Goal: Task Accomplishment & Management: Use online tool/utility

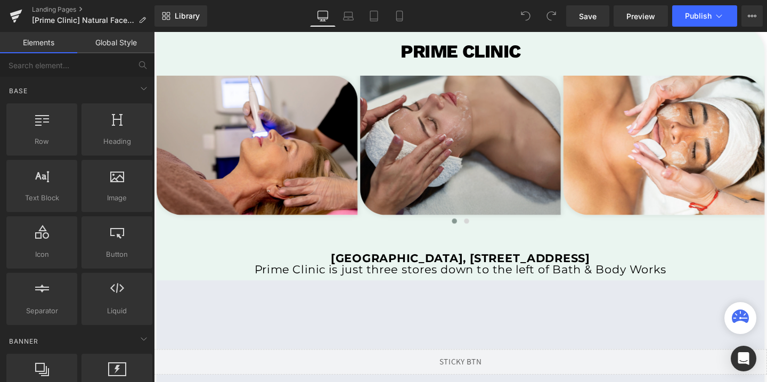
scroll to position [2201, 0]
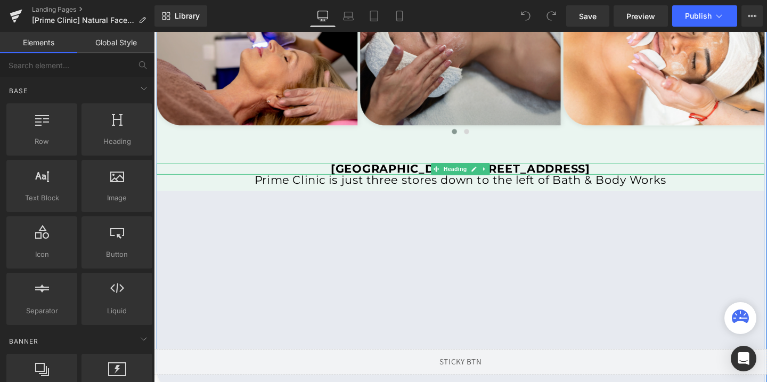
click at [371, 175] on strong "[GEOGRAPHIC_DATA], [STREET_ADDRESS]" at bounding box center [476, 175] width 272 height 14
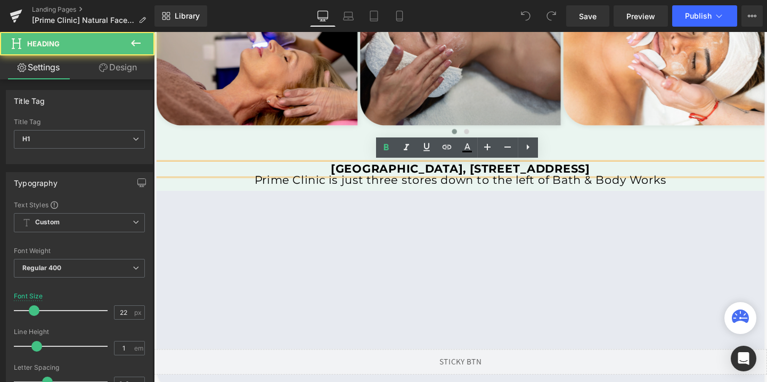
click at [371, 175] on strong "[GEOGRAPHIC_DATA], [STREET_ADDRESS]" at bounding box center [476, 175] width 272 height 14
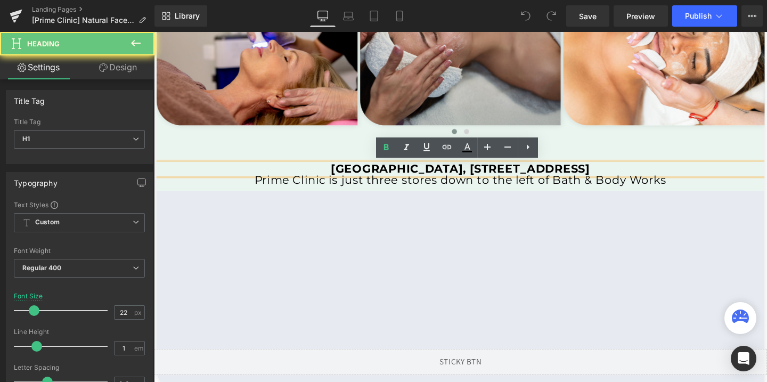
click at [371, 175] on strong "[GEOGRAPHIC_DATA], [STREET_ADDRESS]" at bounding box center [476, 175] width 272 height 14
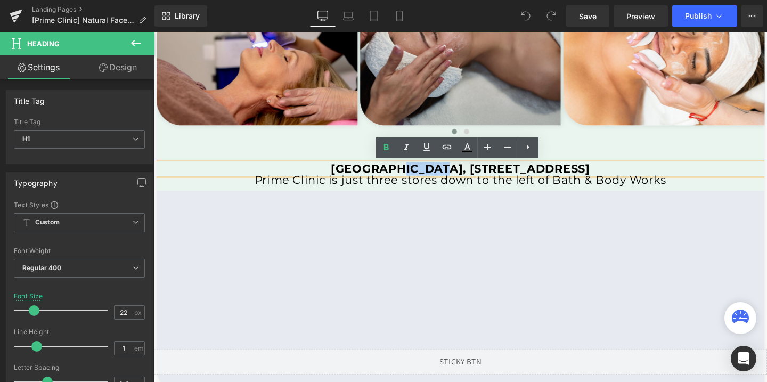
copy strong "[GEOGRAPHIC_DATA], [STREET_ADDRESS]"
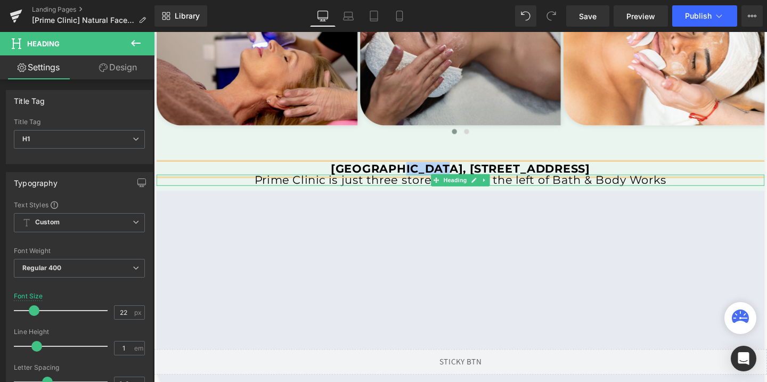
click at [376, 189] on h1 "Prime Clinic is just three stores down to the left of Bath & Body Works" at bounding box center [476, 188] width 639 height 12
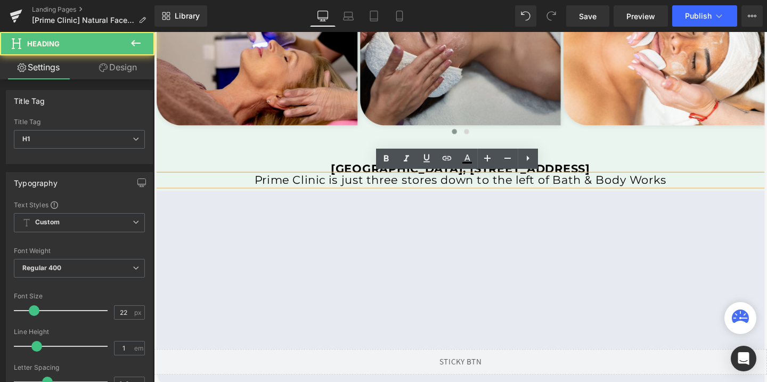
click at [376, 189] on h1 "Prime Clinic is just three stores down to the left of Bath & Body Works" at bounding box center [476, 188] width 639 height 12
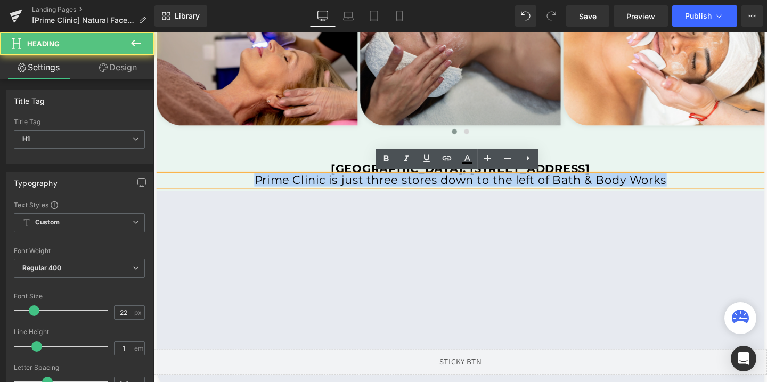
click at [376, 189] on h1 "Prime Clinic is just three stores down to the left of Bath & Body Works" at bounding box center [476, 188] width 639 height 12
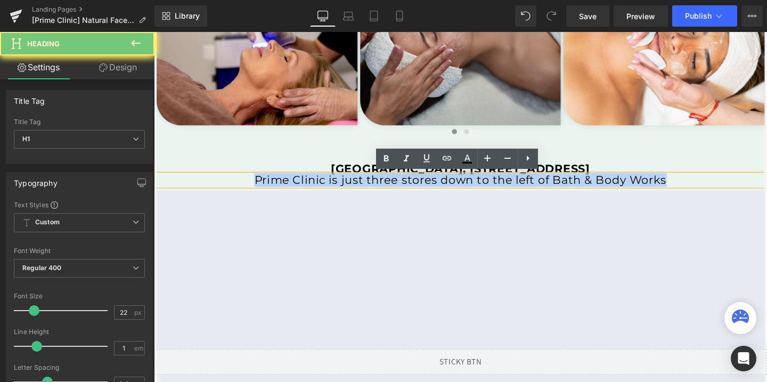
click at [376, 189] on h1 "Prime Clinic is just three stores down to the left of Bath & Body Works" at bounding box center [476, 188] width 639 height 12
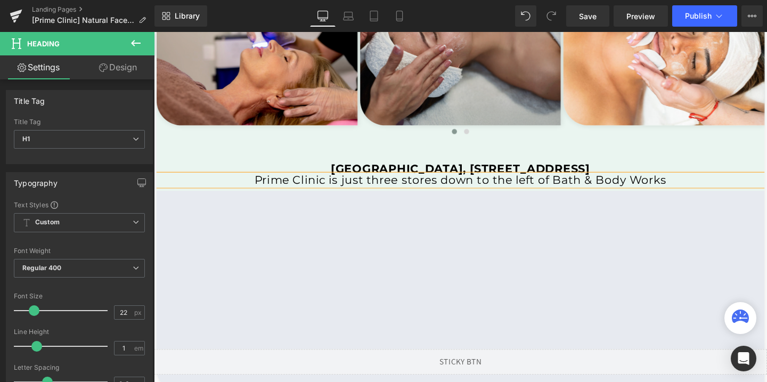
click at [376, 189] on h1 "Prime Clinic is just three stores down to the left of Bath & Body Works" at bounding box center [476, 188] width 639 height 12
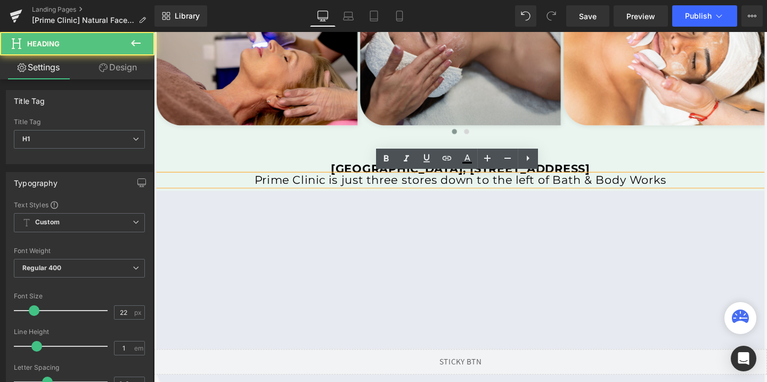
click at [376, 189] on h1 "Prime Clinic is just three stores down to the left of Bath & Body Works" at bounding box center [476, 188] width 639 height 12
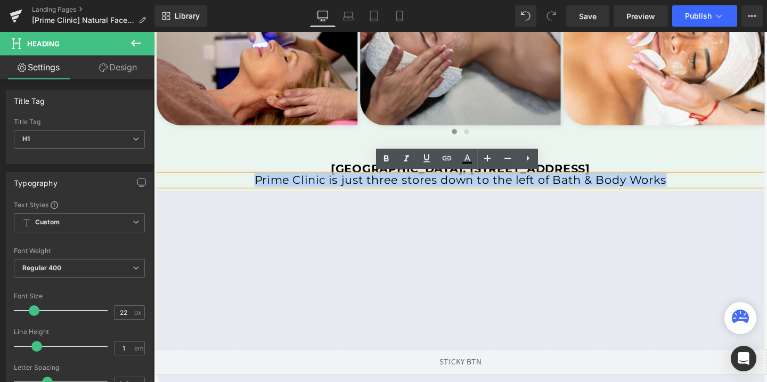
copy h1 "Prime Clinic is just three stores down to the left of Bath & Body Works"
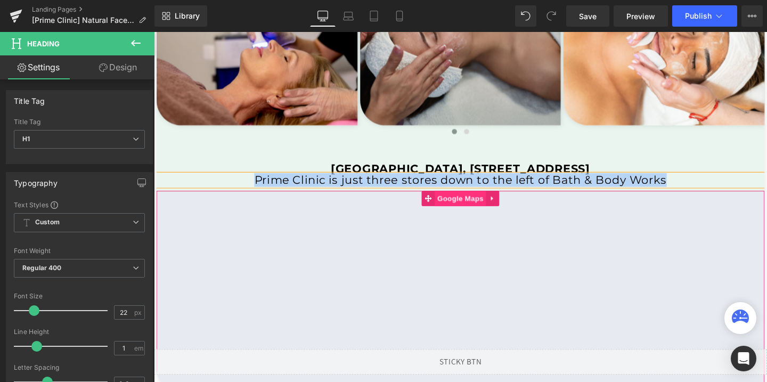
click at [485, 201] on span "Google Maps" at bounding box center [476, 207] width 54 height 16
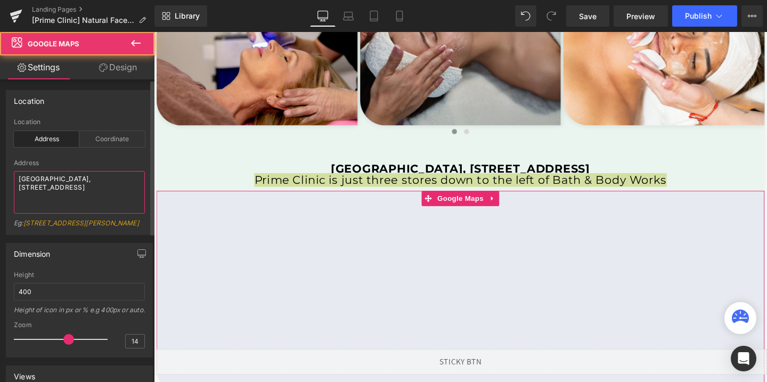
click at [38, 181] on textarea "[GEOGRAPHIC_DATA], [STREET_ADDRESS]" at bounding box center [79, 192] width 131 height 43
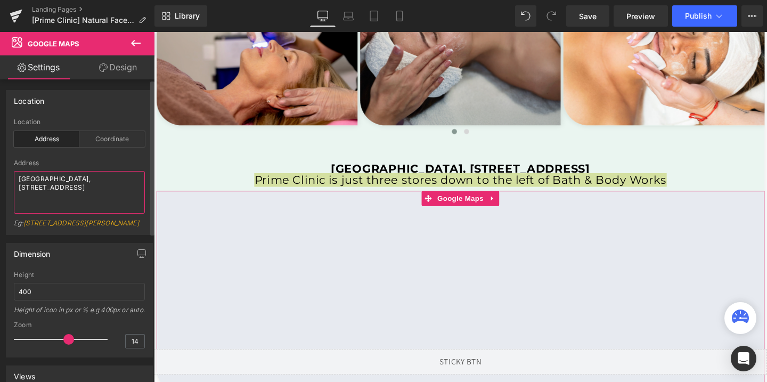
click at [38, 181] on textarea "[GEOGRAPHIC_DATA], [STREET_ADDRESS]" at bounding box center [79, 192] width 131 height 43
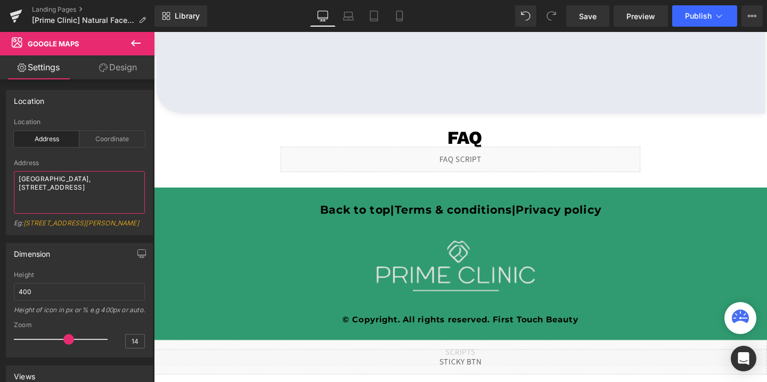
scroll to position [2496, 0]
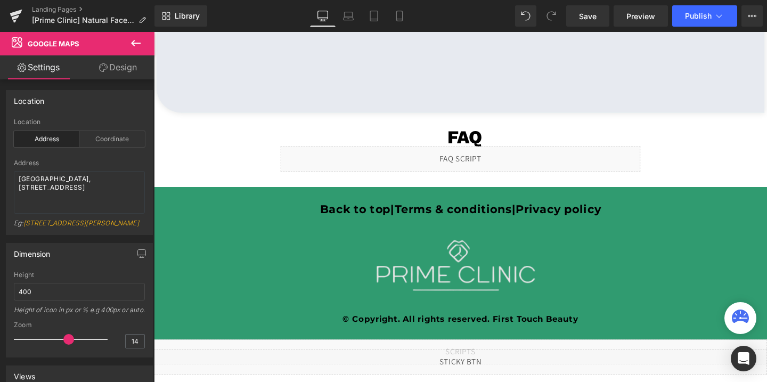
click at [477, 163] on div "Liquid" at bounding box center [476, 165] width 378 height 27
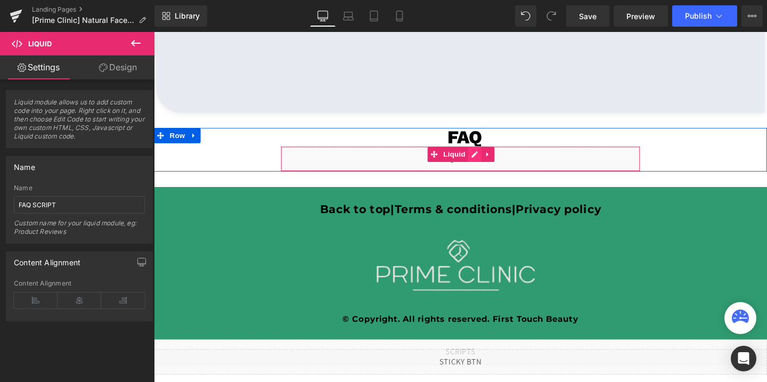
click at [493, 161] on div "Liquid" at bounding box center [476, 165] width 378 height 27
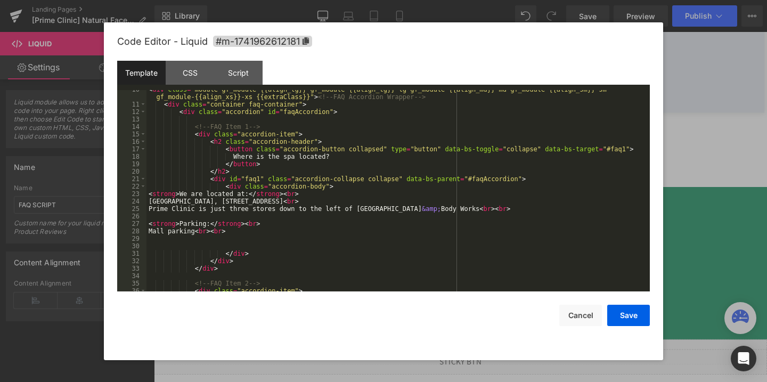
scroll to position [93, 0]
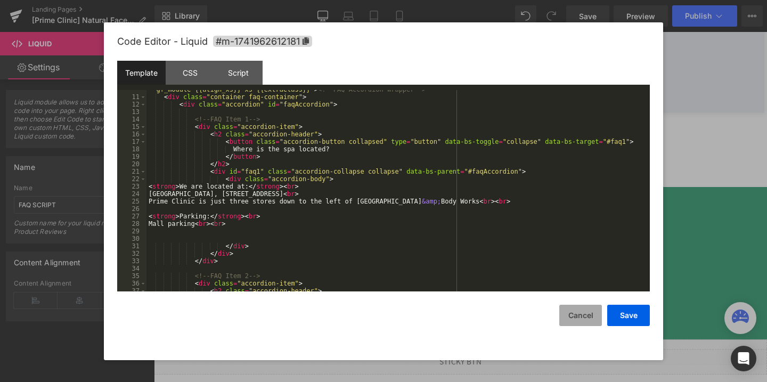
click at [576, 314] on button "Cancel" at bounding box center [580, 315] width 43 height 21
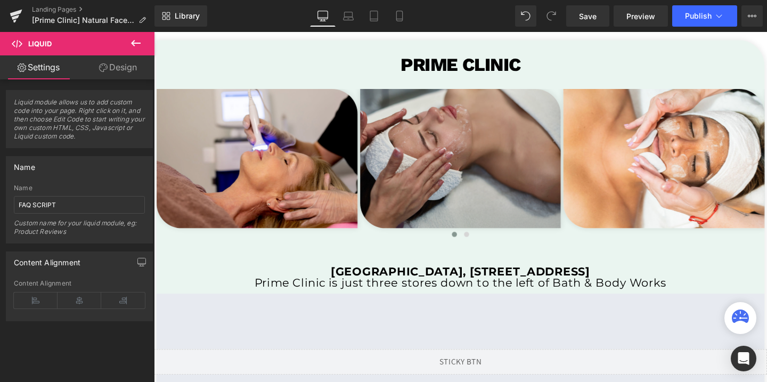
scroll to position [2124, 0]
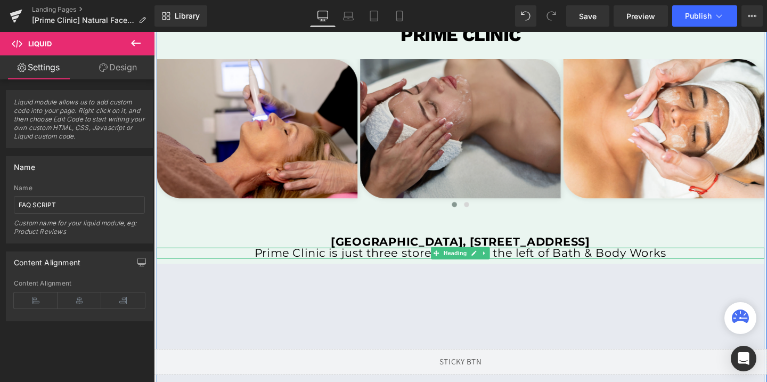
click at [447, 268] on span at bounding box center [450, 264] width 11 height 13
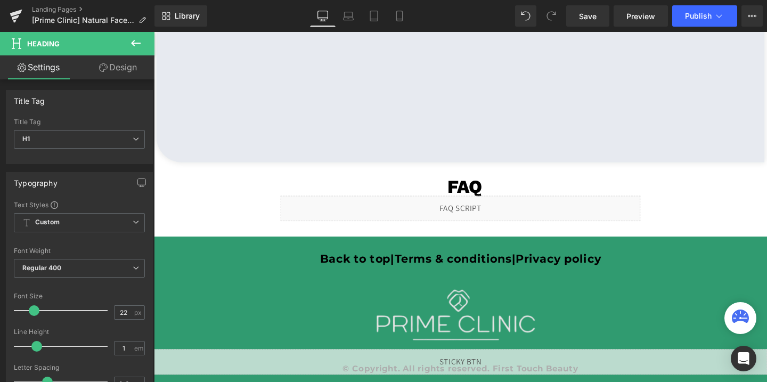
scroll to position [2434, 0]
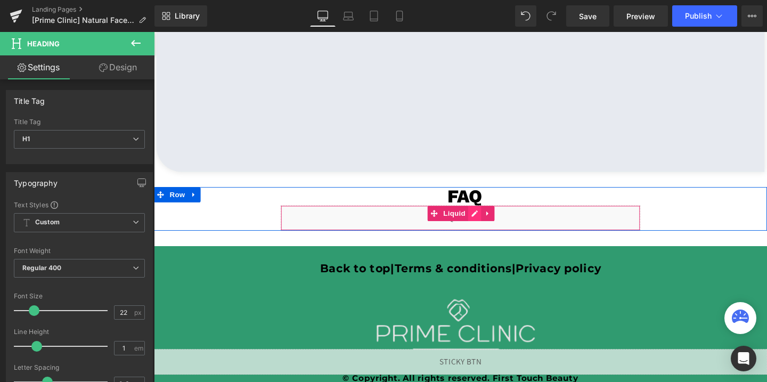
click at [493, 226] on div "Liquid" at bounding box center [476, 227] width 378 height 27
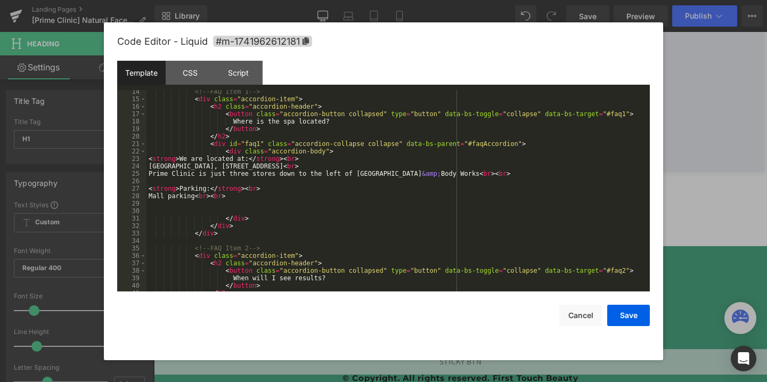
scroll to position [121, 0]
drag, startPoint x: 194, startPoint y: 198, endPoint x: 143, endPoint y: 197, distance: 51.1
click at [143, 197] on pre "14 15 16 17 18 19 20 21 22 23 24 25 26 27 28 29 30 31 32 33 34 35 36 37 38 39 4…" at bounding box center [383, 190] width 533 height 201
click at [585, 309] on button "Cancel" at bounding box center [580, 315] width 43 height 21
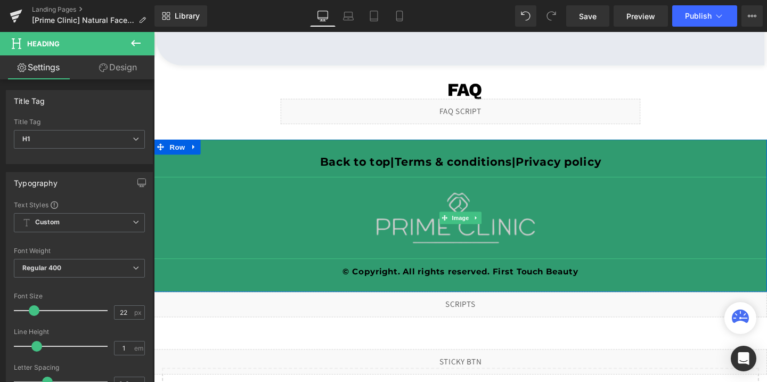
scroll to position [2548, 0]
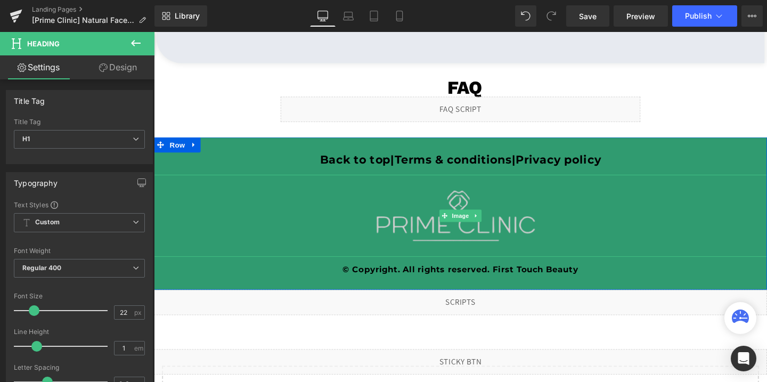
click at [482, 210] on img at bounding box center [476, 225] width 227 height 86
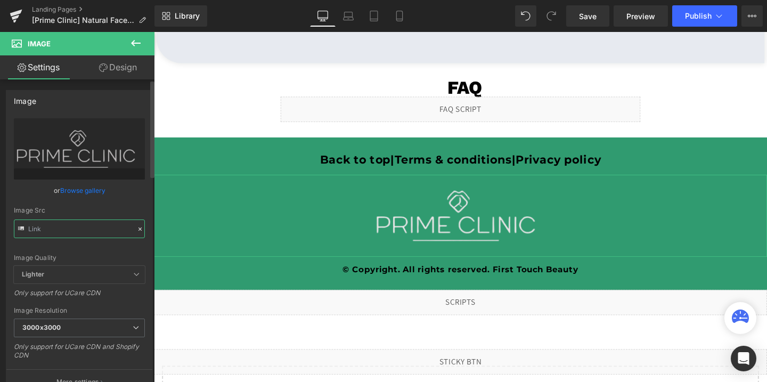
click at [68, 232] on input "text" at bounding box center [79, 228] width 131 height 19
type input "[URL][DOMAIN_NAME]"
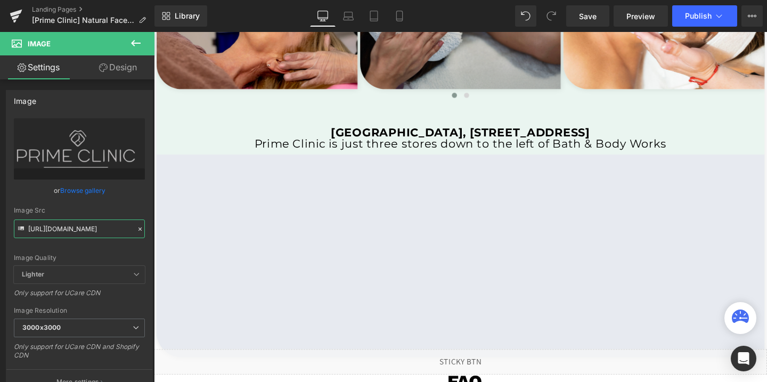
scroll to position [2232, 0]
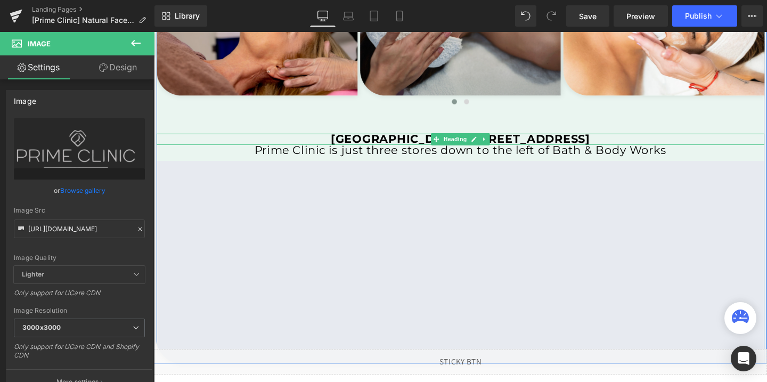
click at [552, 143] on strong "[GEOGRAPHIC_DATA], [STREET_ADDRESS]" at bounding box center [476, 144] width 272 height 14
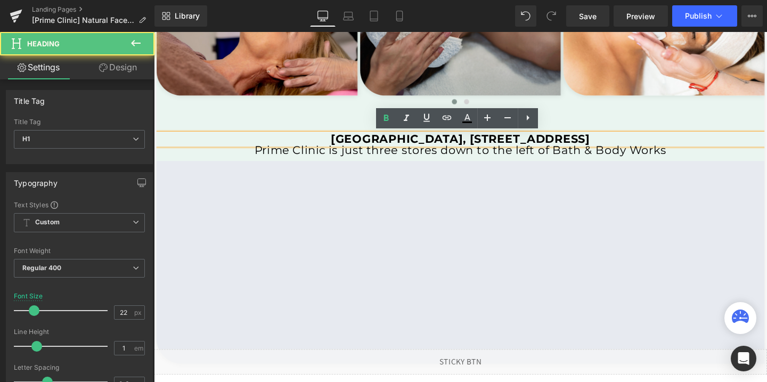
click at [552, 143] on strong "[GEOGRAPHIC_DATA], [STREET_ADDRESS]" at bounding box center [476, 144] width 272 height 14
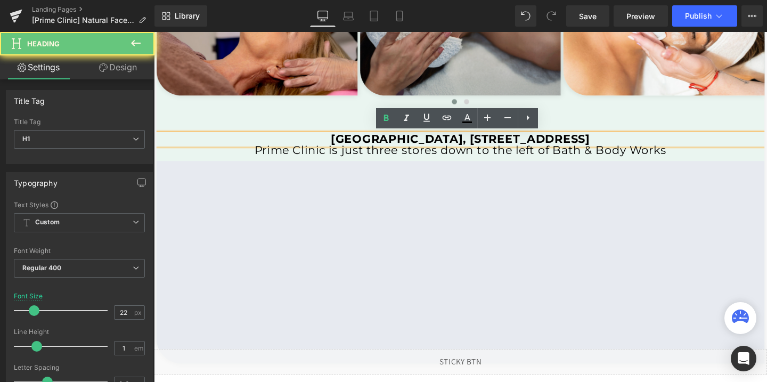
click at [552, 143] on strong "[GEOGRAPHIC_DATA], [STREET_ADDRESS]" at bounding box center [476, 144] width 272 height 14
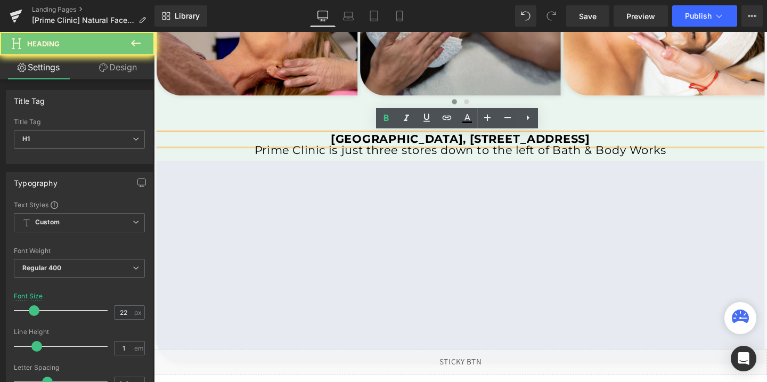
copy strong "[GEOGRAPHIC_DATA], [STREET_ADDRESS]"
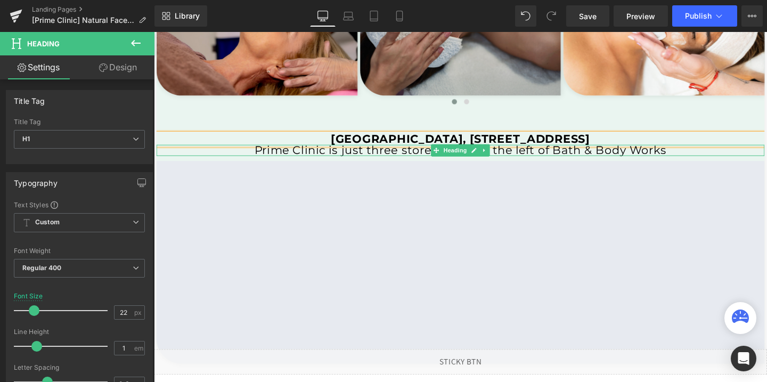
click at [600, 155] on h1 "Prime Clinic is just three stores down to the left of Bath & Body Works" at bounding box center [476, 157] width 639 height 12
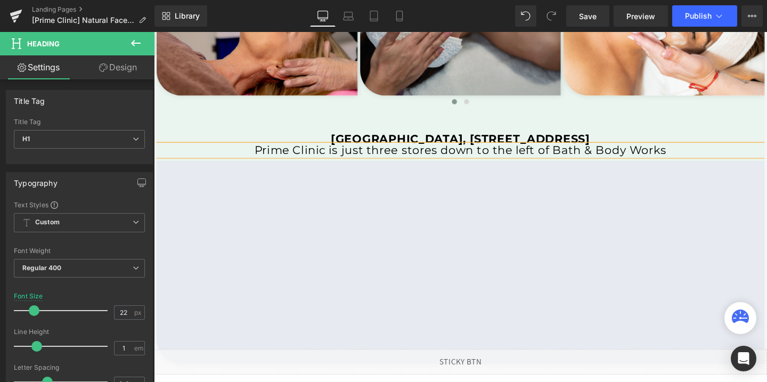
click at [600, 155] on h1 "Prime Clinic is just three stores down to the left of Bath & Body Works" at bounding box center [476, 157] width 639 height 12
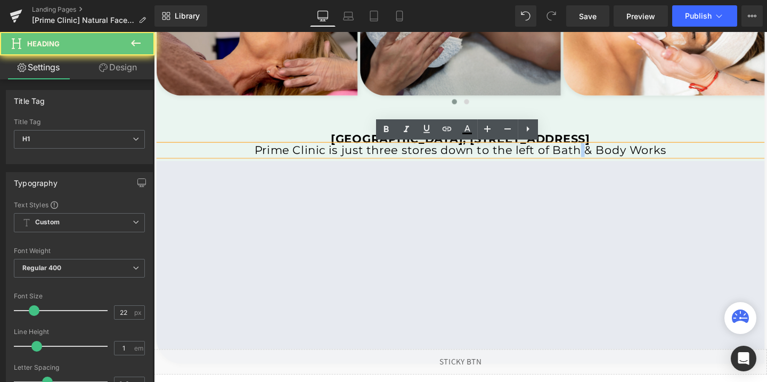
click at [600, 155] on h1 "Prime Clinic is just three stores down to the left of Bath & Body Works" at bounding box center [476, 157] width 639 height 12
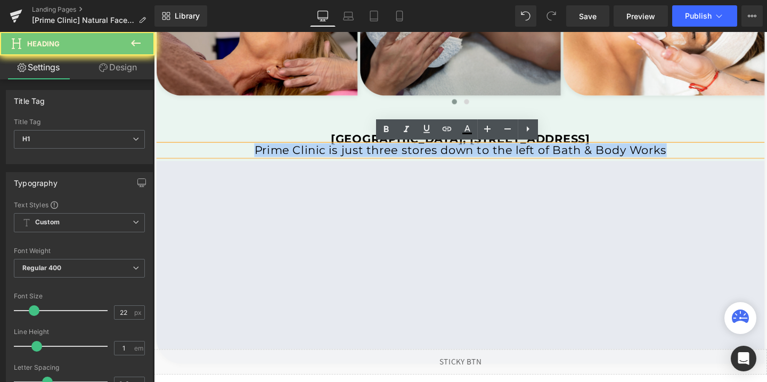
copy h1 "Prime Clinic is just three stores down to the left of Bath & Body Works"
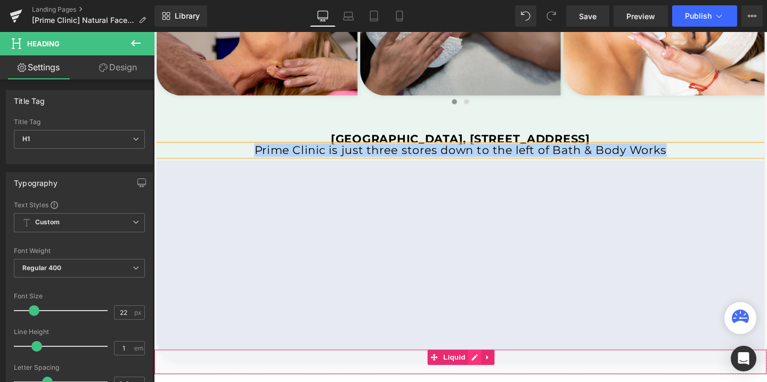
click at [490, 373] on div "Liquid" at bounding box center [476, 378] width 644 height 27
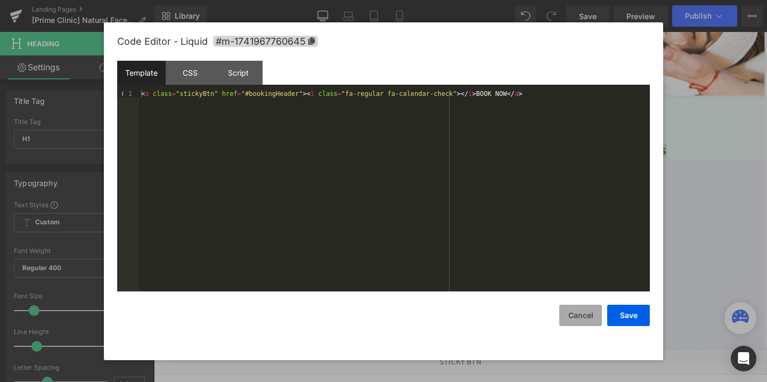
click at [585, 315] on button "Cancel" at bounding box center [580, 315] width 43 height 21
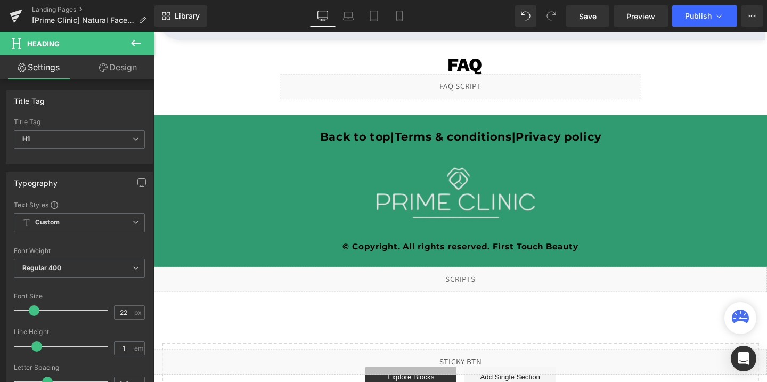
scroll to position [2566, 0]
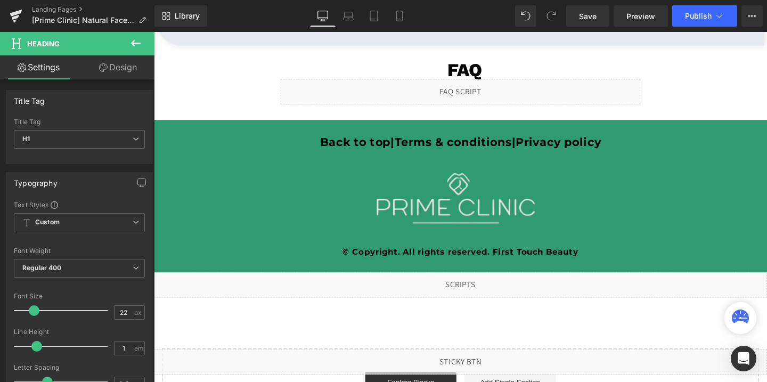
click at [490, 107] on div "FAQ Heading Liquid Row" at bounding box center [476, 85] width 644 height 46
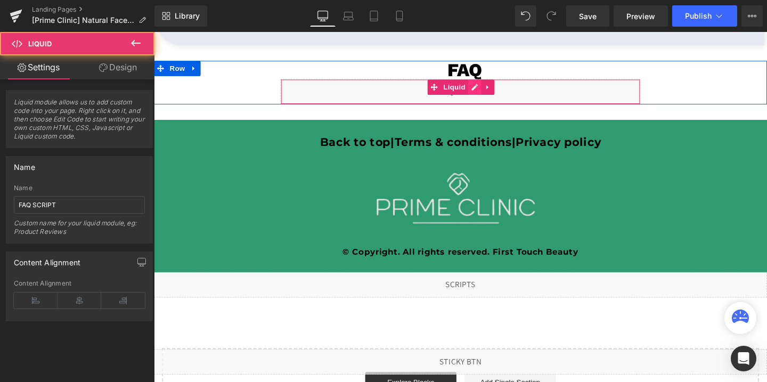
click at [492, 92] on div "Liquid" at bounding box center [476, 94] width 378 height 27
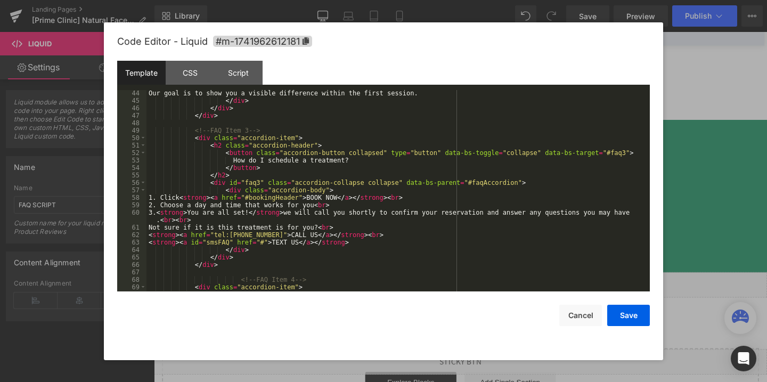
scroll to position [351, 0]
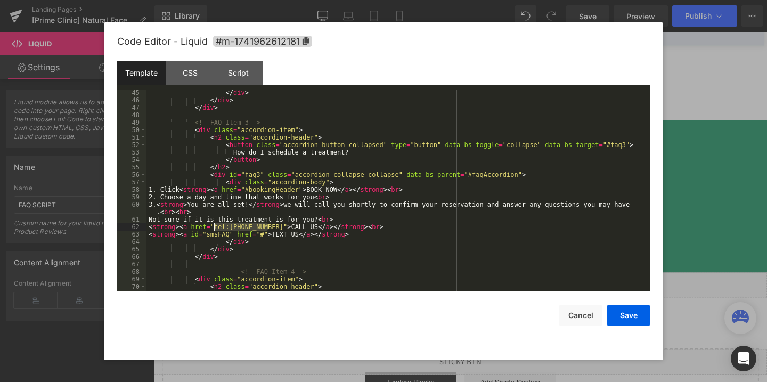
drag, startPoint x: 267, startPoint y: 225, endPoint x: 214, endPoint y: 227, distance: 53.3
click at [214, 227] on div "</ div > </ div > </ div > <!-- FAQ Item 3 --> < div class = "accordion-item" >…" at bounding box center [395, 197] width 499 height 216
click at [183, 74] on div "CSS" at bounding box center [190, 73] width 48 height 24
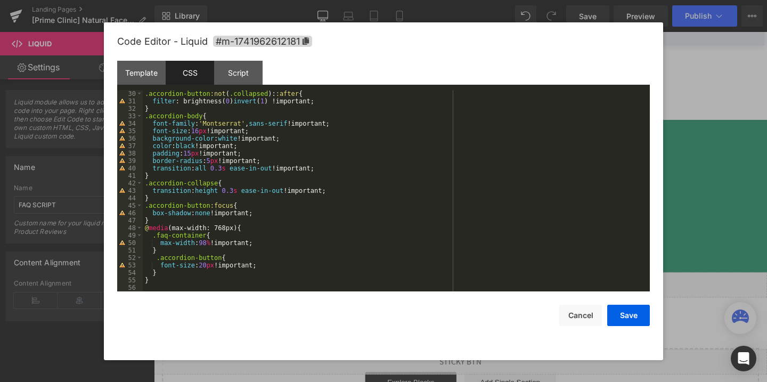
scroll to position [216, 0]
click at [242, 84] on div "Script" at bounding box center [238, 73] width 48 height 24
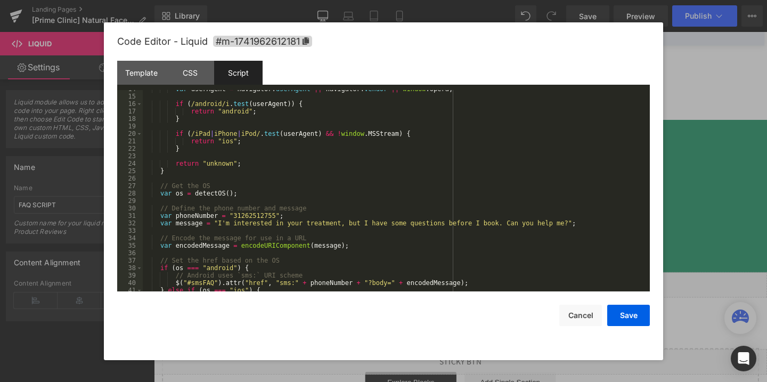
scroll to position [101, 0]
click at [584, 308] on button "Cancel" at bounding box center [580, 315] width 43 height 21
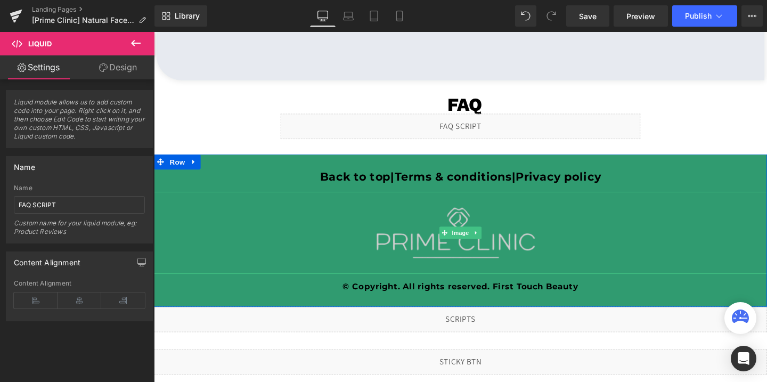
scroll to position [2531, 0]
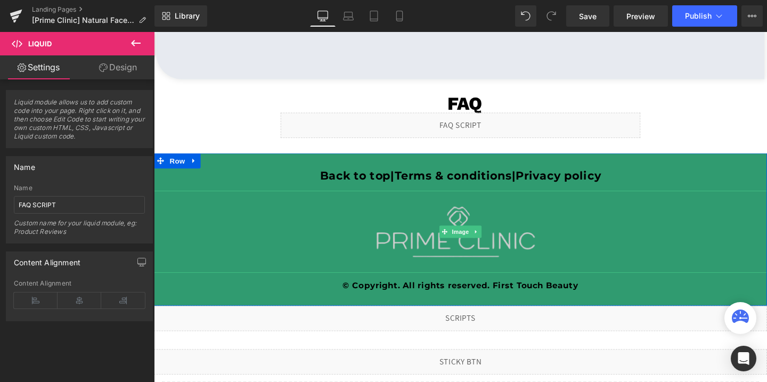
click at [510, 256] on img at bounding box center [476, 242] width 227 height 86
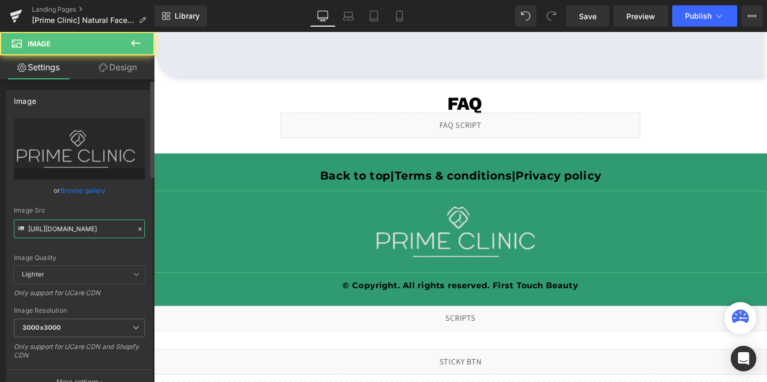
click at [69, 222] on input "[URL][DOMAIN_NAME]" at bounding box center [79, 228] width 131 height 19
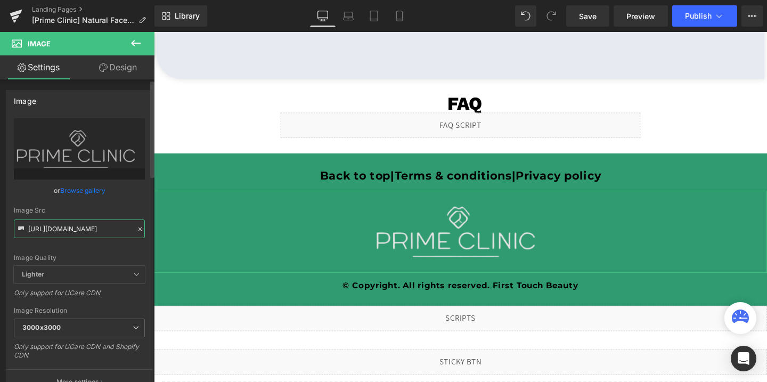
click at [69, 222] on input "[URL][DOMAIN_NAME]" at bounding box center [79, 228] width 131 height 19
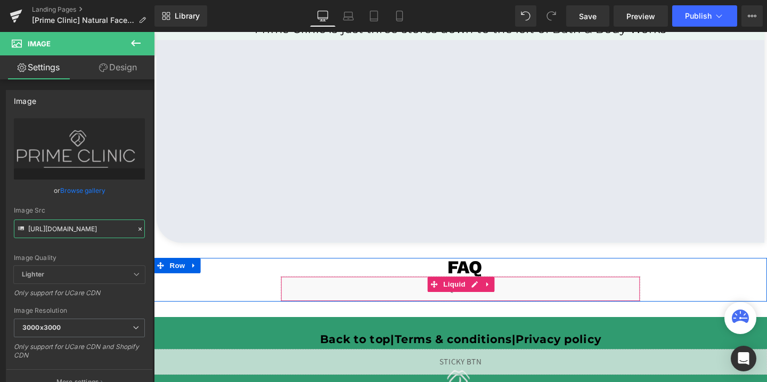
scroll to position [2320, 0]
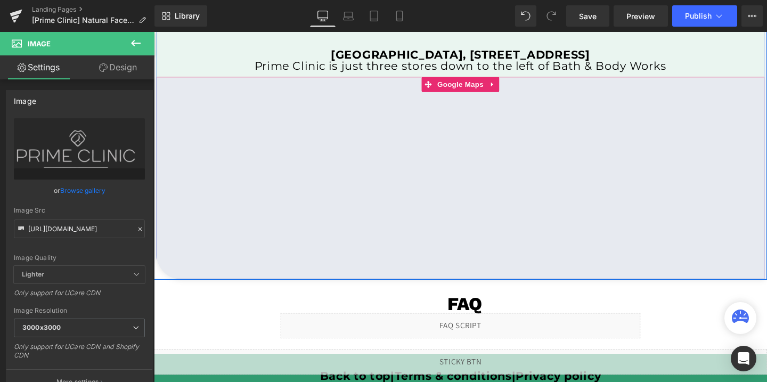
click at [475, 94] on span "Google Maps" at bounding box center [476, 87] width 54 height 16
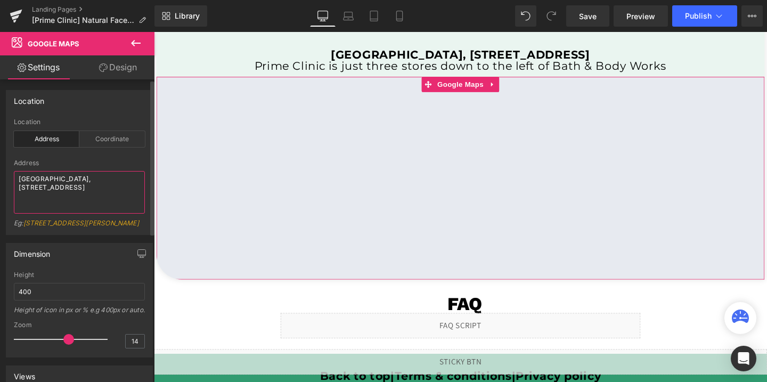
click at [71, 187] on textarea "[GEOGRAPHIC_DATA], [STREET_ADDRESS]" at bounding box center [79, 192] width 131 height 43
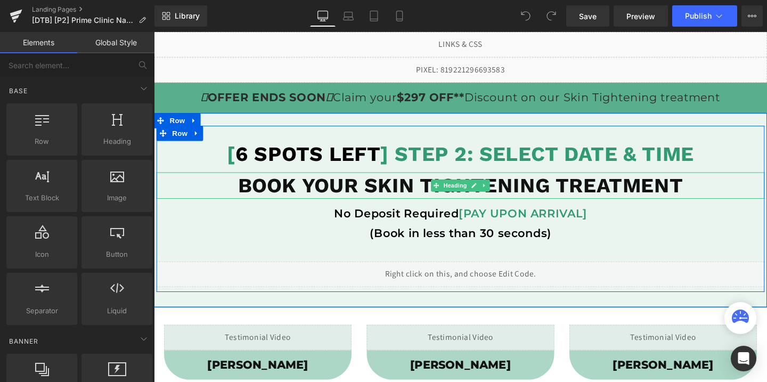
click at [512, 195] on b "BOOK YOUR SKIN TIGHTENING TREATMENT" at bounding box center [476, 193] width 468 height 25
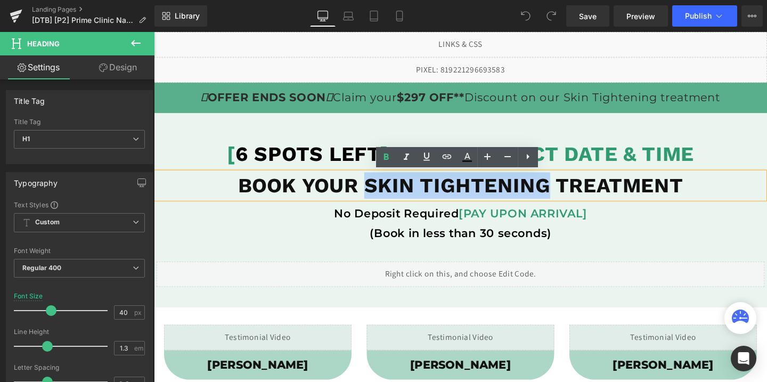
drag, startPoint x: 566, startPoint y: 192, endPoint x: 381, endPoint y: 199, distance: 185.5
click at [381, 199] on b "BOOK YOUR SKIN TIGHTENING TREATMENT" at bounding box center [476, 193] width 468 height 25
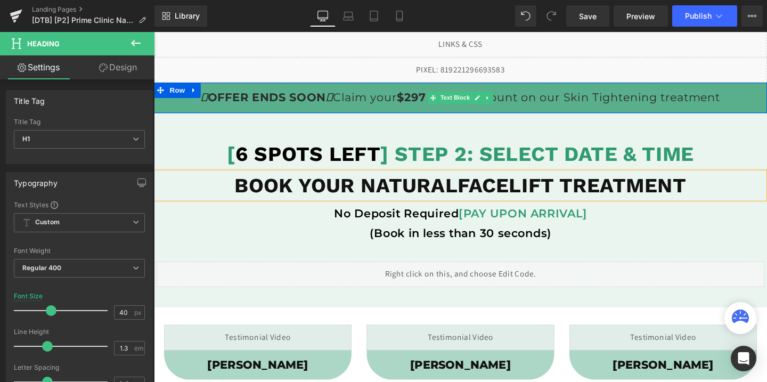
click at [647, 101] on p "OFFER ENDS SOON Claim your $297 OFF** Discount on our Skin Tightening treatment" at bounding box center [476, 101] width 644 height 21
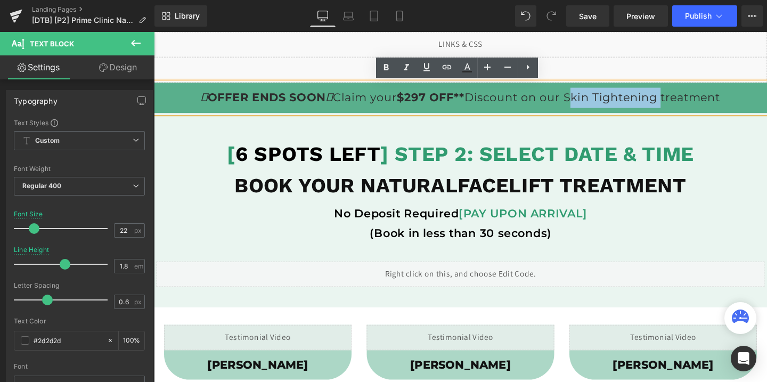
drag, startPoint x: 691, startPoint y: 103, endPoint x: 598, endPoint y: 104, distance: 92.7
click at [598, 104] on p "OFFER ENDS SOON Claim your $297 OFF** Discount on our Skin Tightening treatment" at bounding box center [476, 101] width 644 height 21
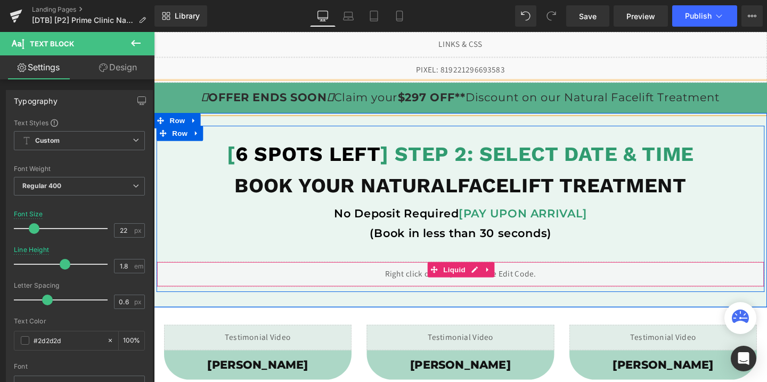
click at [493, 282] on div "Liquid" at bounding box center [476, 286] width 639 height 27
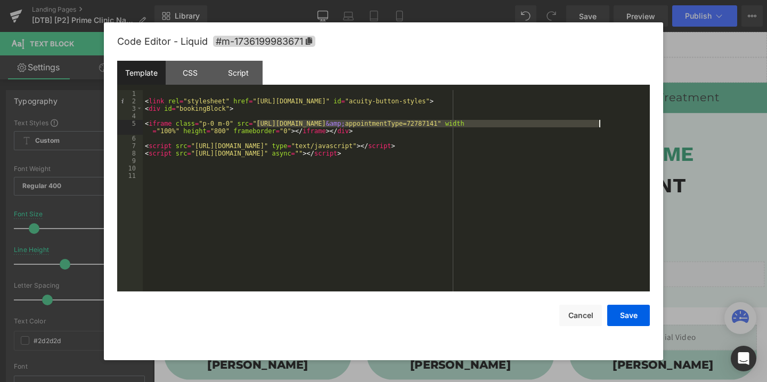
drag, startPoint x: 258, startPoint y: 121, endPoint x: 598, endPoint y: 119, distance: 339.8
click at [598, 119] on div "< link rel = "stylesheet" href = "https://embed.acuityscheduling.com/embed/butt…" at bounding box center [396, 198] width 507 height 216
drag, startPoint x: 599, startPoint y: 126, endPoint x: 258, endPoint y: 121, distance: 340.3
click at [258, 121] on div "< link rel = "stylesheet" href = "https://embed.acuityscheduling.com/embed/butt…" at bounding box center [396, 198] width 507 height 216
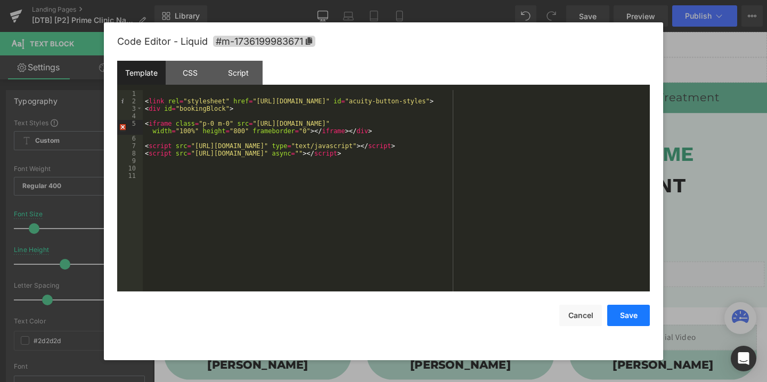
click at [623, 315] on button "Save" at bounding box center [628, 315] width 43 height 21
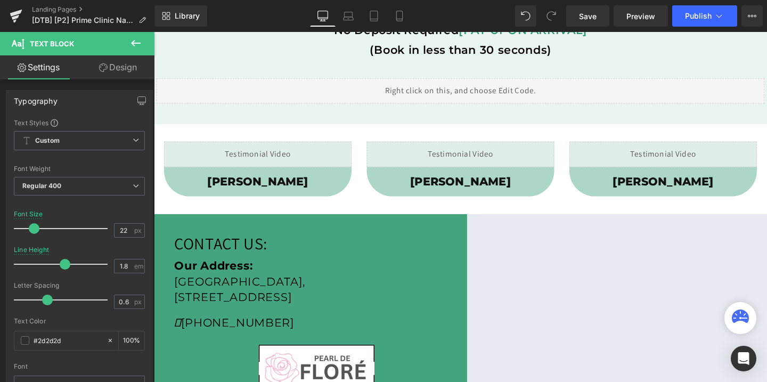
scroll to position [212, 0]
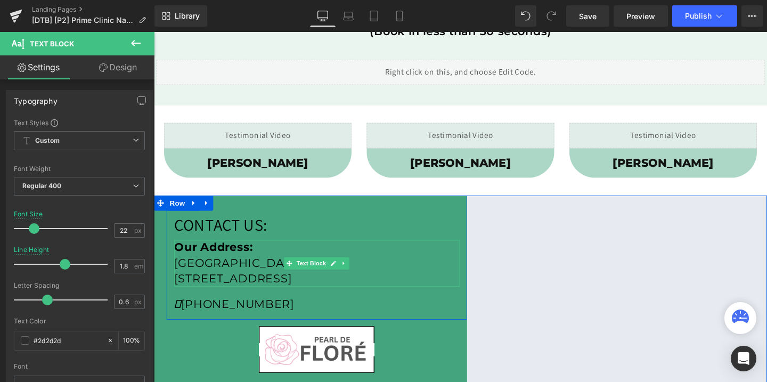
click at [299, 296] on p "3450 Wrightsboro Rd, Augusta, GA 30909" at bounding box center [325, 292] width 300 height 17
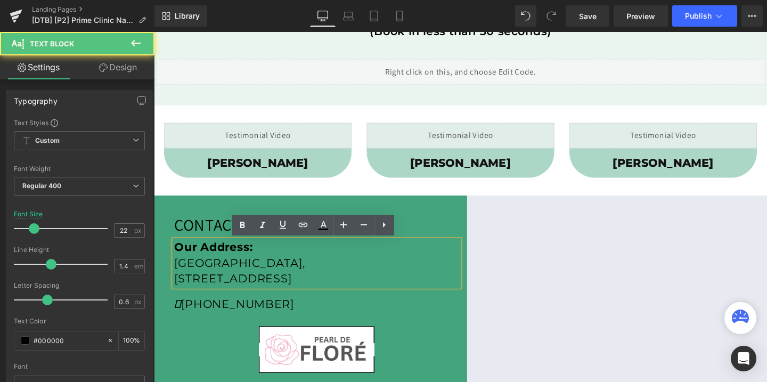
click at [247, 280] on p "Augusta Mall," at bounding box center [325, 275] width 300 height 17
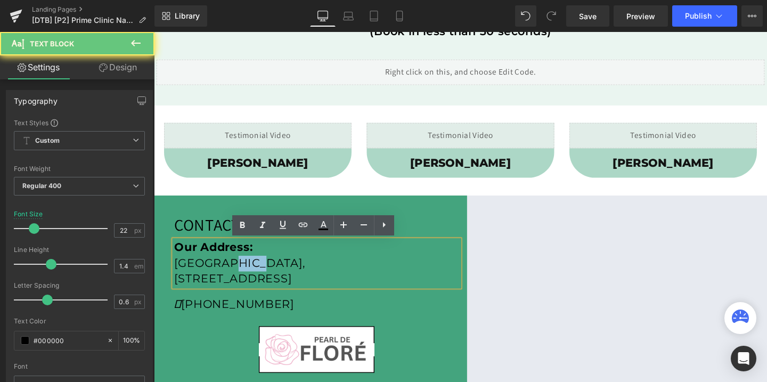
click at [247, 280] on p "Augusta Mall," at bounding box center [325, 275] width 300 height 17
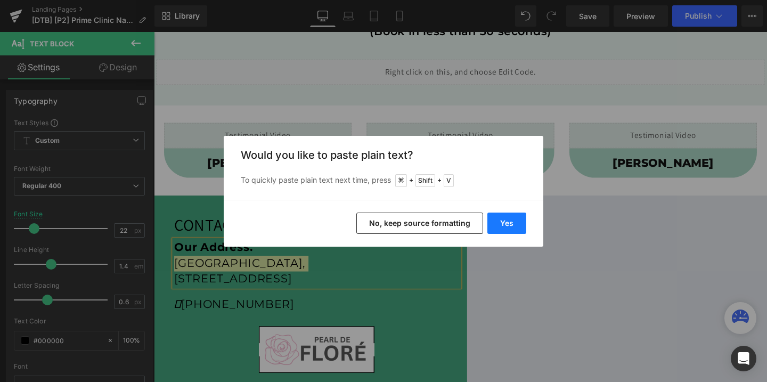
click at [508, 222] on button "Yes" at bounding box center [506, 222] width 39 height 21
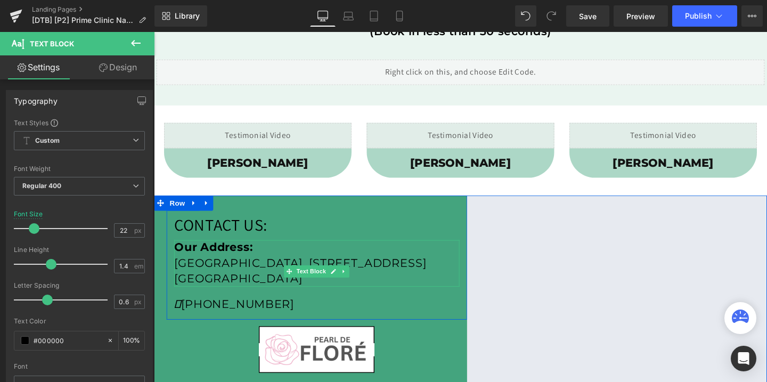
click at [234, 294] on p "Lakeland Square Mall, 3800 US Hwy 98 N, Lakeland, FL 338093450 Wrightsboro Rd, …" at bounding box center [325, 283] width 300 height 33
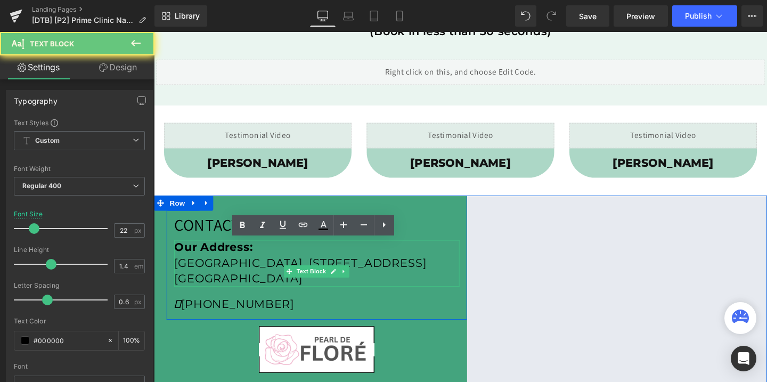
click at [234, 294] on p "Lakeland Square Mall, 3800 US Hwy 98 N, Lakeland, FL 338093450 Wrightsboro Rd, …" at bounding box center [325, 283] width 300 height 33
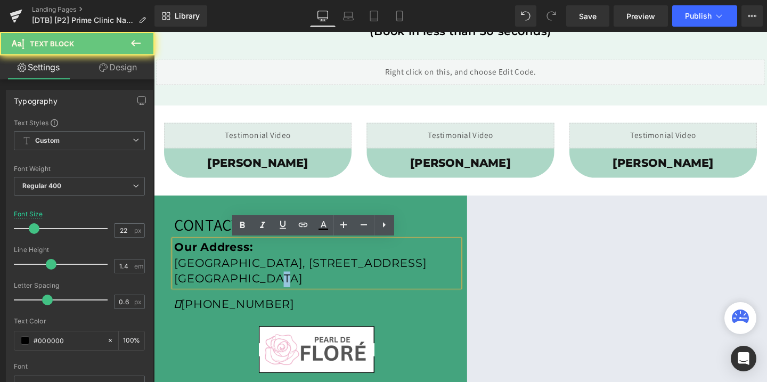
click at [234, 294] on p "Lakeland Square Mall, 3800 US Hwy 98 N, Lakeland, FL 338093450 Wrightsboro Rd, …" at bounding box center [325, 283] width 300 height 33
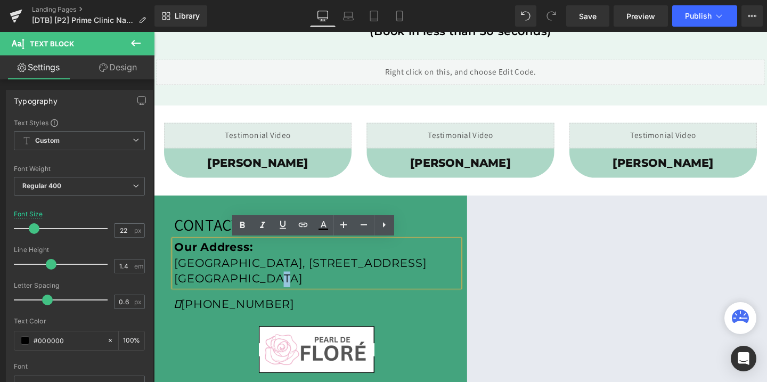
click at [238, 295] on p "Lakeland Square Mall, 3800 US Hwy 98 N, Lakeland, FL 338093450 Wrightsboro Rd, …" at bounding box center [325, 283] width 300 height 33
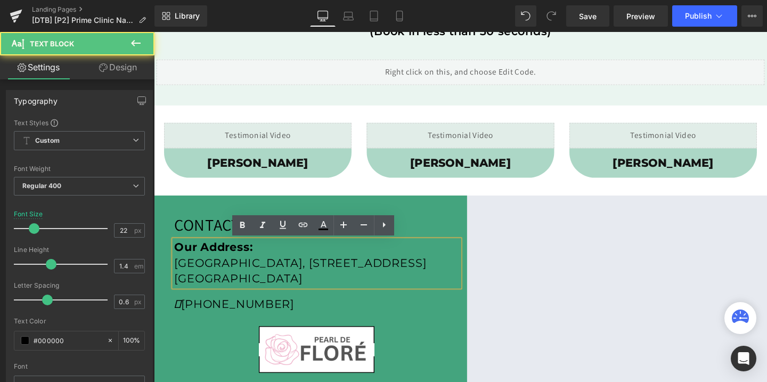
drag, startPoint x: 295, startPoint y: 294, endPoint x: 312, endPoint y: 312, distance: 24.9
click at [312, 300] on p "Lakeland Square Mall, 3800 US Hwy 98 N, Lakeland, FL 338093450 Wrightsboro Rd, …" at bounding box center [325, 283] width 300 height 33
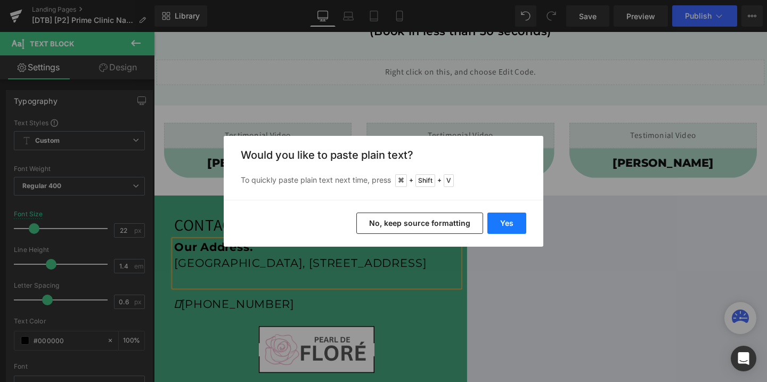
click at [495, 226] on button "Yes" at bounding box center [506, 222] width 39 height 21
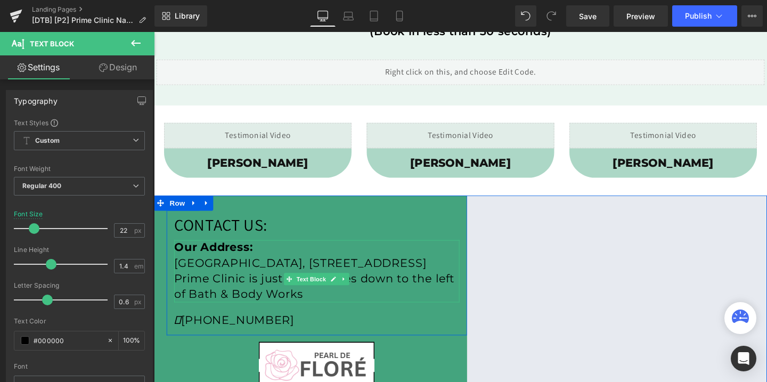
scroll to position [373, 0]
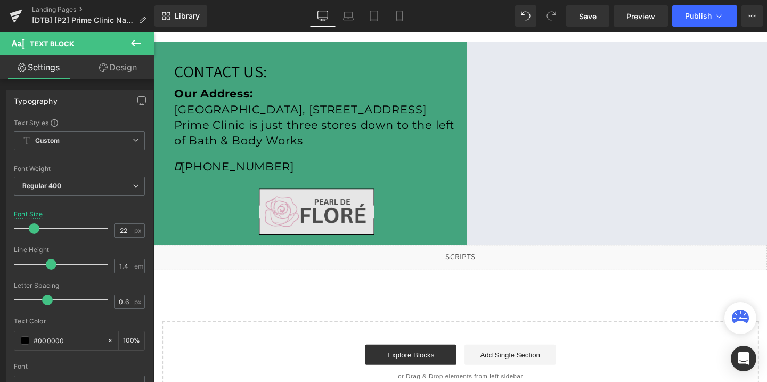
click at [338, 211] on img at bounding box center [325, 221] width 126 height 63
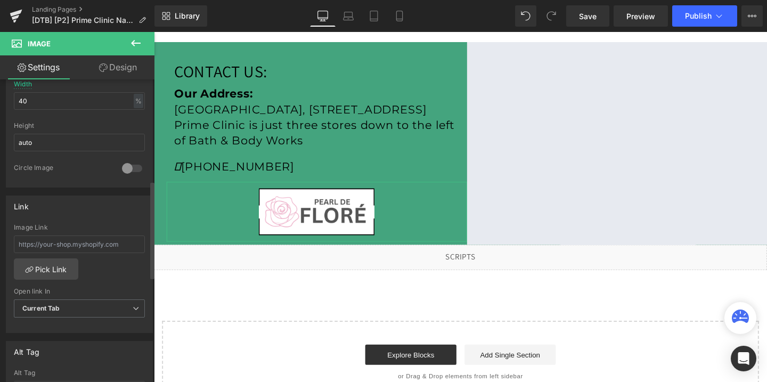
scroll to position [642, 0]
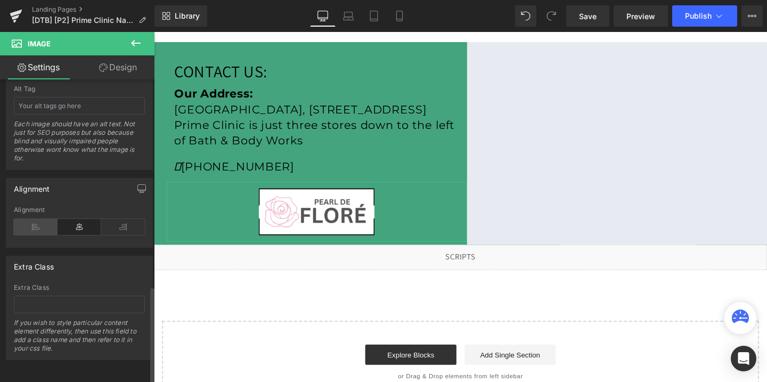
click at [40, 219] on icon at bounding box center [36, 227] width 44 height 16
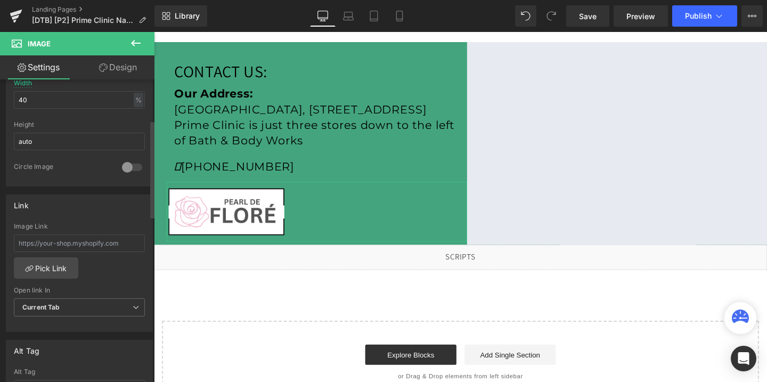
scroll to position [0, 0]
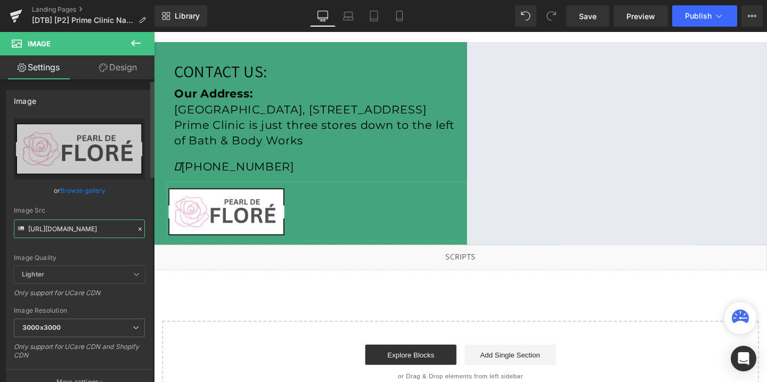
click at [75, 227] on input "https://cdn.shopify.com/s/files/1/0758/1601/0010/files/pearl_de_flore_rectangle…" at bounding box center [79, 228] width 131 height 19
paste input "rime_clinic_logo_3000x3000.webp?v=1752291933"
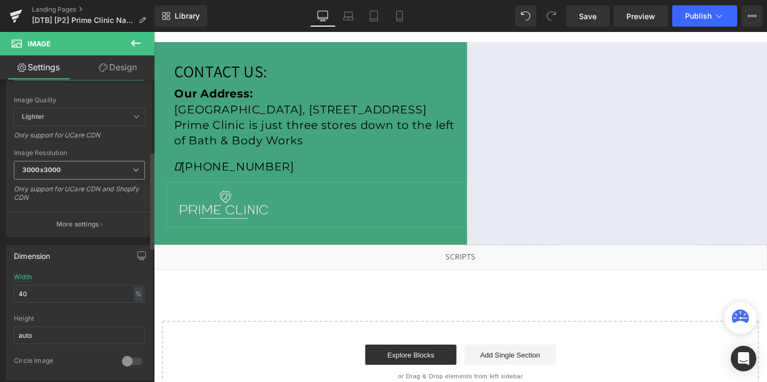
scroll to position [288, 0]
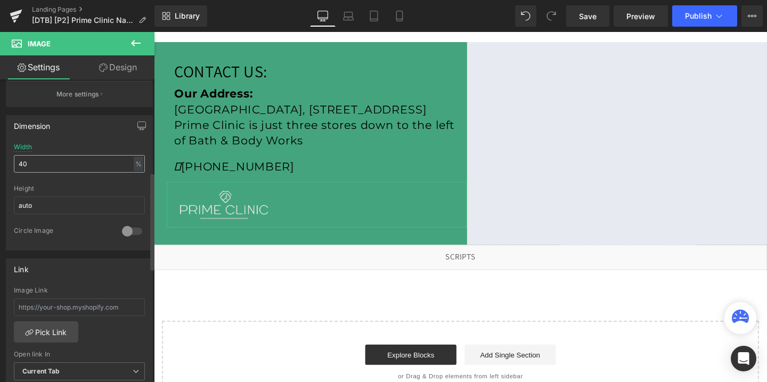
type input "[URL][DOMAIN_NAME]"
click at [37, 165] on input "40" at bounding box center [79, 164] width 131 height 18
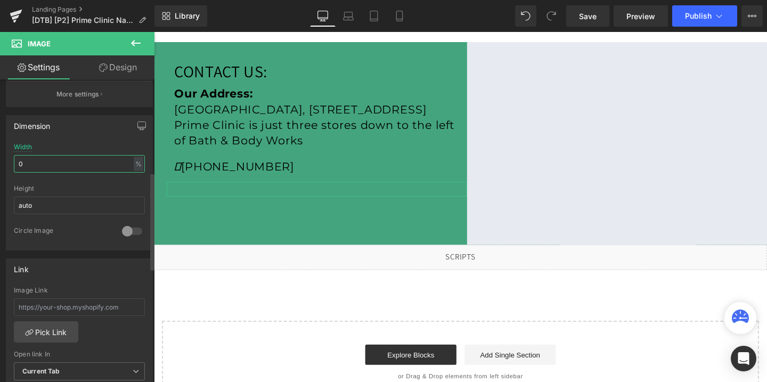
type input "70"
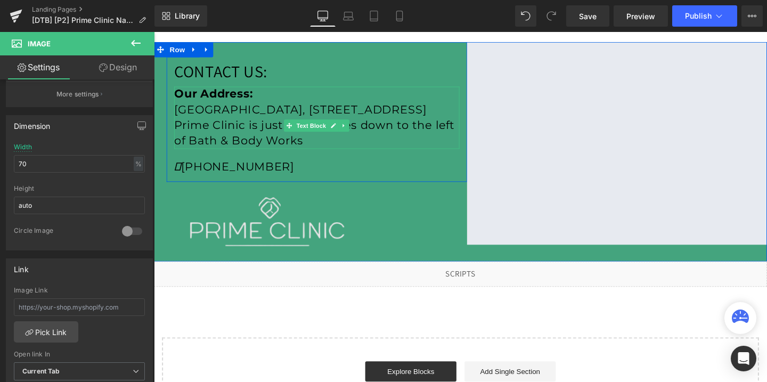
click at [248, 148] on p "Prime Clinic is just three stores down to the left of Bath & Body Works" at bounding box center [325, 138] width 300 height 33
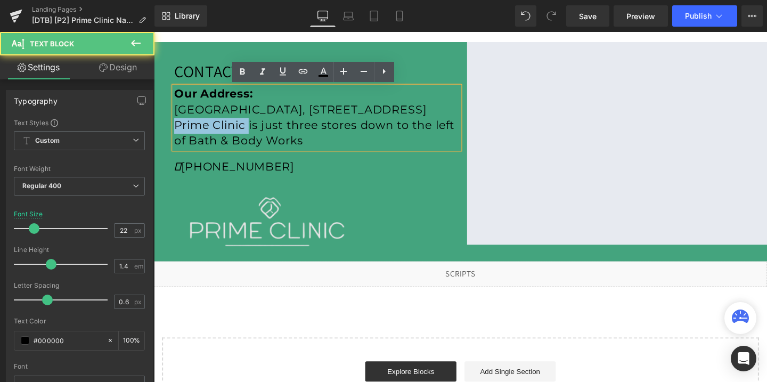
drag, startPoint x: 253, startPoint y: 147, endPoint x: 166, endPoint y: 147, distance: 87.3
click at [166, 147] on div "CONTACT US: Text Block Our Address: Lakeland Square Mall, 3800 US Hwy 98 N, Lak…" at bounding box center [476, 158] width 644 height 231
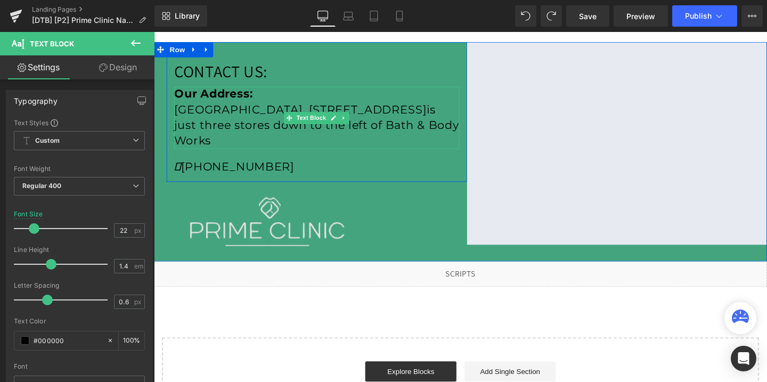
click at [305, 139] on p "Lakeland Square Mall, 3800 US Hwy 98 N, Lakeland, FL 33809 is just three stores…" at bounding box center [325, 130] width 300 height 49
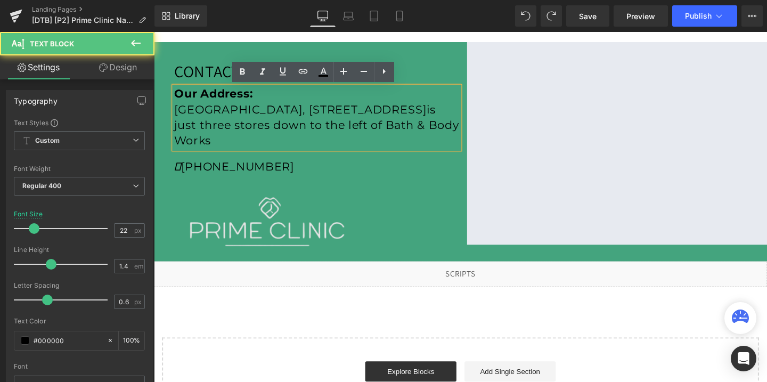
click at [295, 131] on span "is just three stores down to the left of Bath & Body Works" at bounding box center [324, 130] width 299 height 47
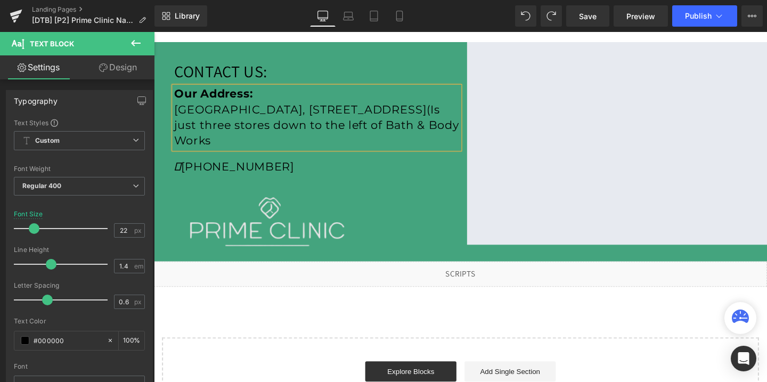
click at [398, 150] on p "Lakeland Square Mall, 3800 US Hwy 98 N, Lakeland, FL 33809(I s just three store…" at bounding box center [325, 130] width 300 height 49
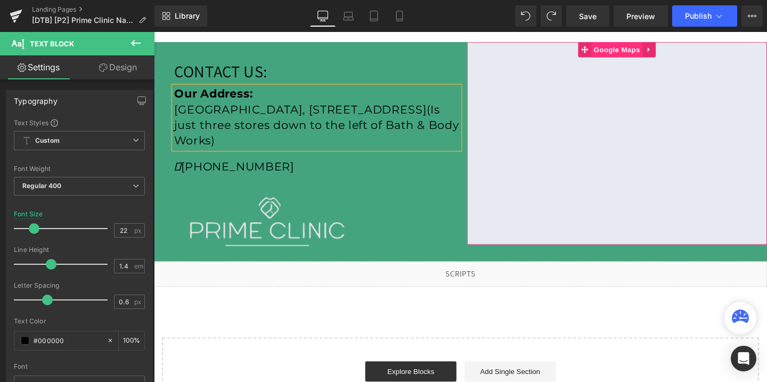
click at [656, 56] on span "Google Maps" at bounding box center [641, 51] width 54 height 16
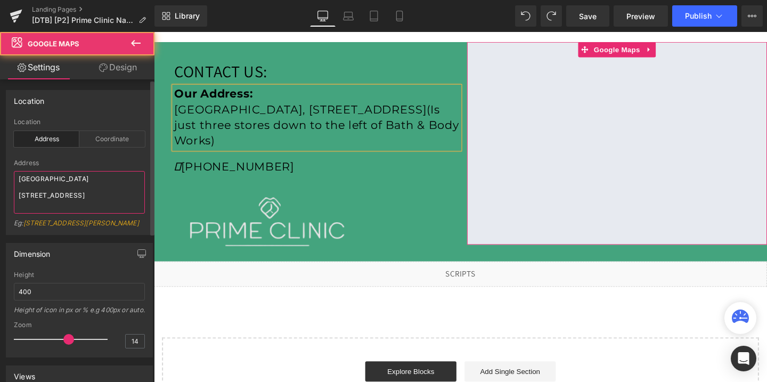
click at [103, 194] on textarea "Augusta Mall 3450 Wrightsboro Rd, Augusta, GA 30909" at bounding box center [79, 192] width 131 height 43
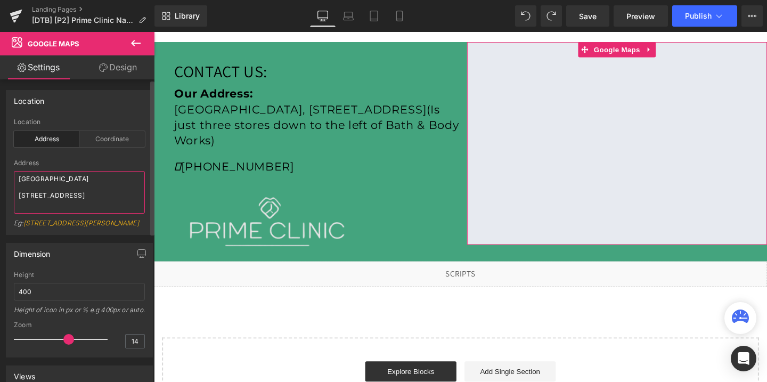
click at [103, 194] on textarea "Augusta Mall 3450 Wrightsboro Rd, Augusta, GA 30909" at bounding box center [79, 192] width 131 height 43
drag, startPoint x: 60, startPoint y: 204, endPoint x: 16, endPoint y: 171, distance: 54.9
click at [16, 171] on textarea "Augusta Mall 3450 Wrightsboro Rd, Augusta, GA 30909" at bounding box center [79, 192] width 131 height 43
type textarea "[GEOGRAPHIC_DATA], [STREET_ADDRESS]"
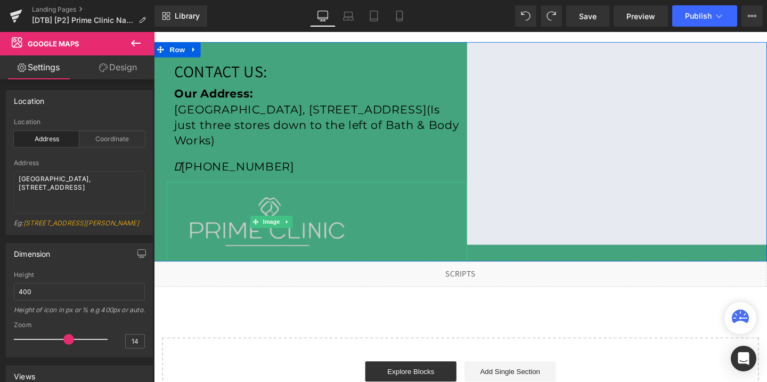
click at [300, 222] on img at bounding box center [277, 232] width 221 height 84
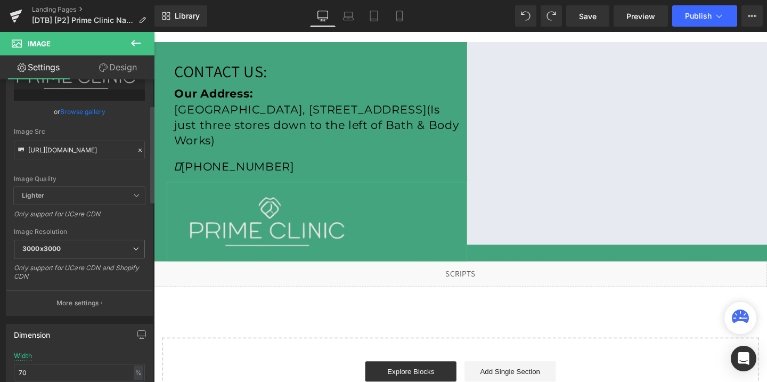
scroll to position [111, 0]
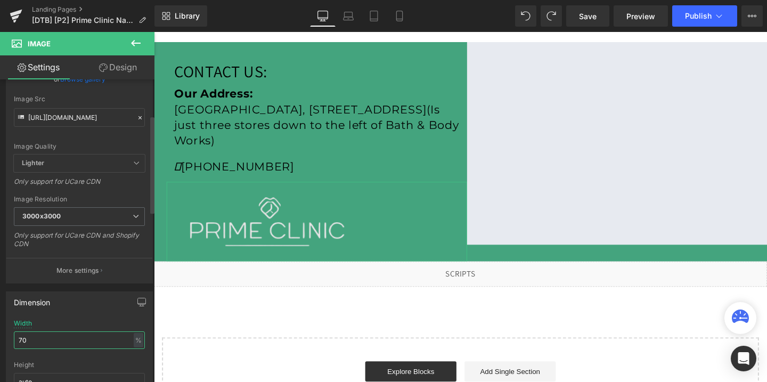
click at [42, 341] on input "70" at bounding box center [79, 340] width 131 height 18
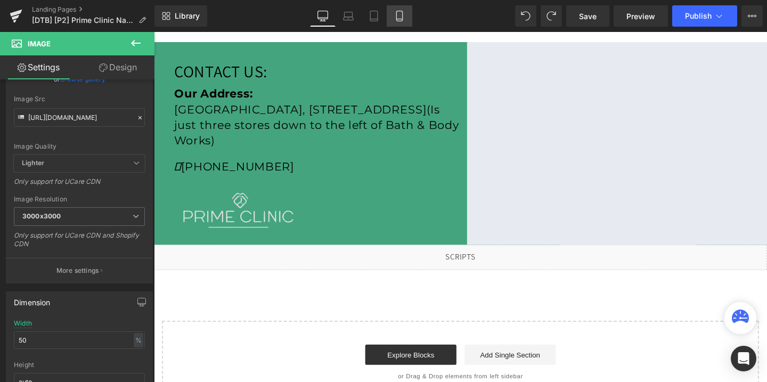
click at [401, 13] on icon at bounding box center [399, 16] width 11 height 11
type input "100"
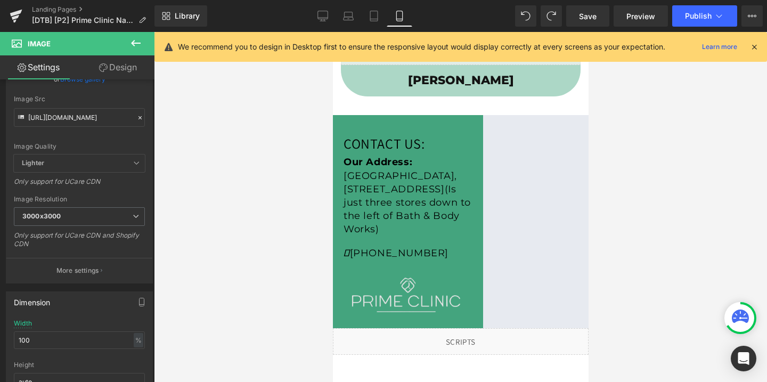
scroll to position [455, 0]
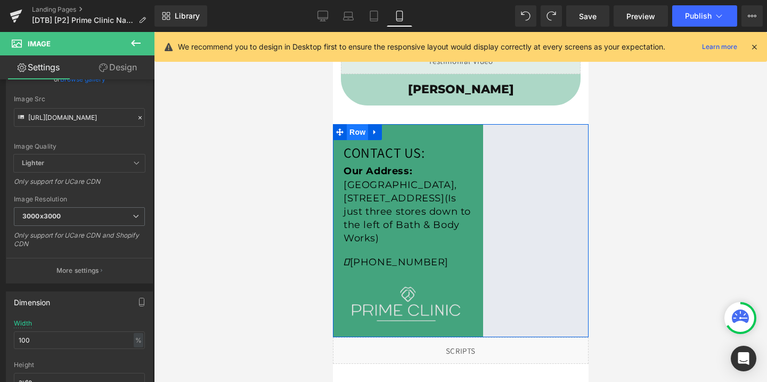
click at [356, 133] on span "Row" at bounding box center [356, 132] width 21 height 16
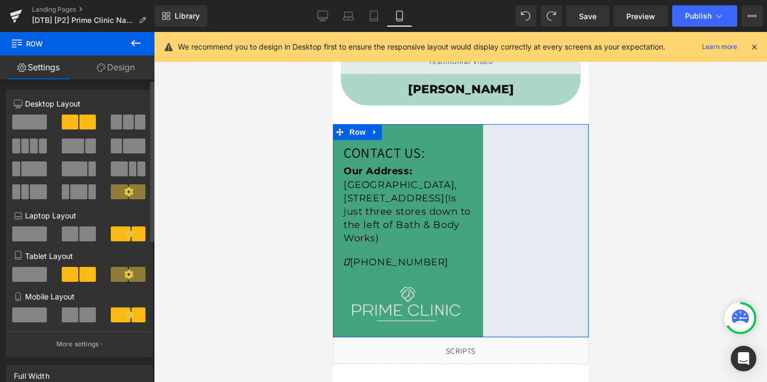
click at [44, 315] on span at bounding box center [29, 314] width 35 height 15
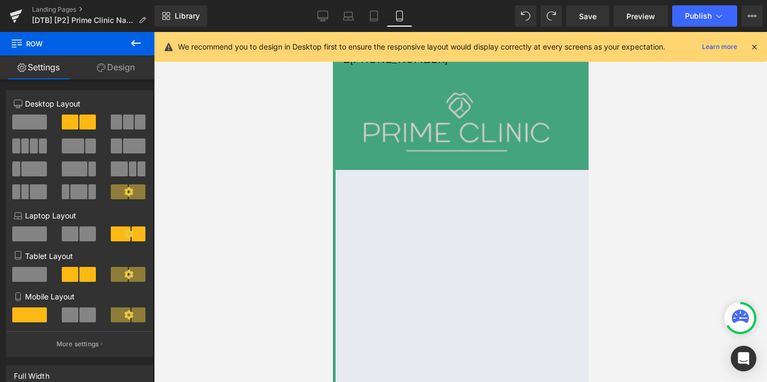
scroll to position [624, 0]
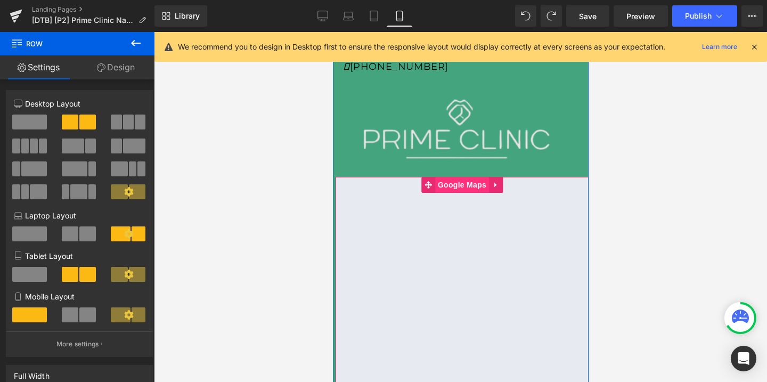
click at [469, 183] on span "Google Maps" at bounding box center [462, 185] width 54 height 16
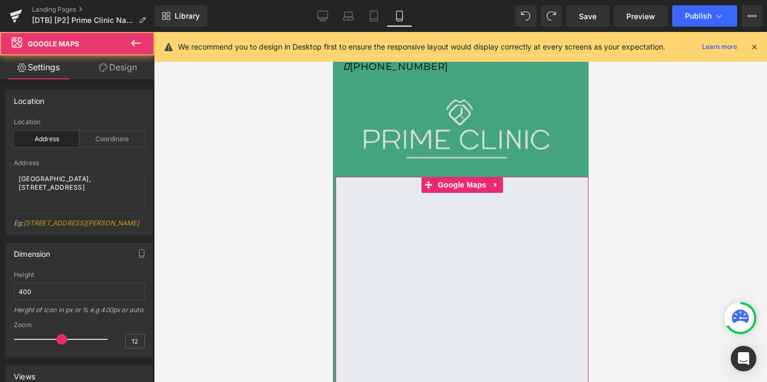
click at [119, 66] on link "Design" at bounding box center [117, 67] width 77 height 24
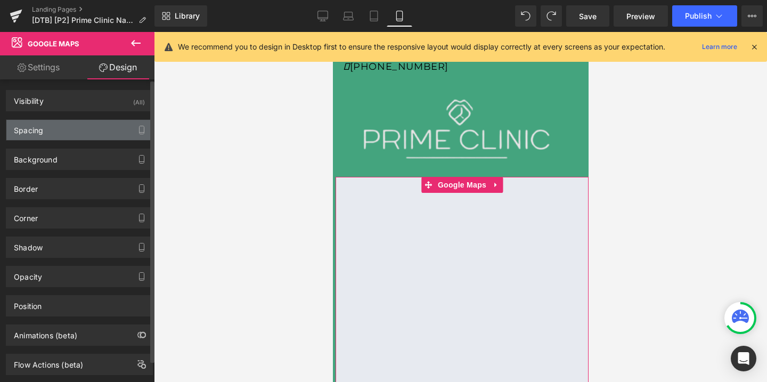
click at [56, 130] on div "Spacing" at bounding box center [79, 130] width 146 height 20
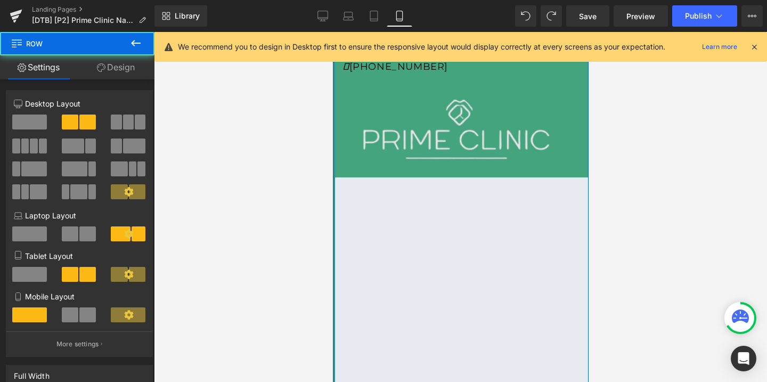
drag, startPoint x: 333, startPoint y: 190, endPoint x: 325, endPoint y: 190, distance: 8.0
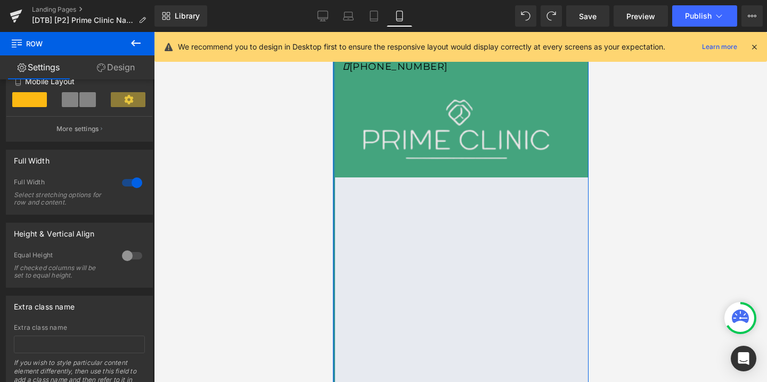
scroll to position [265, 0]
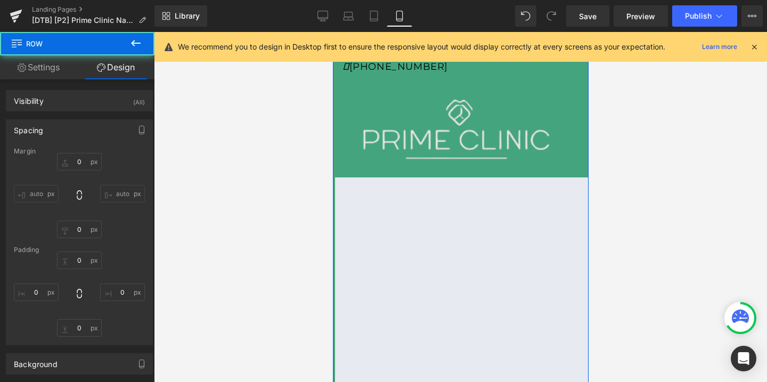
type input "0"
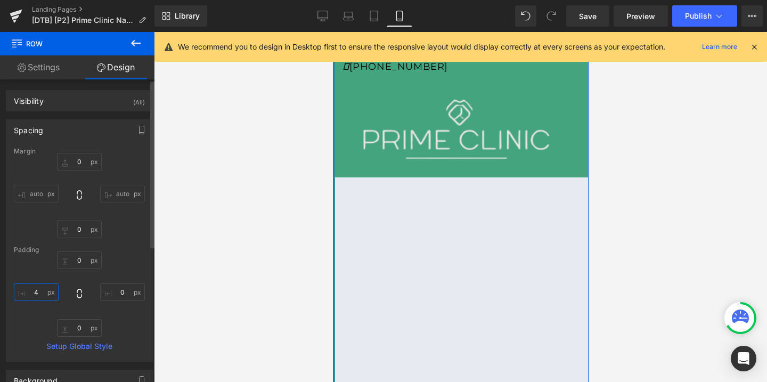
click at [34, 296] on input "4" at bounding box center [36, 292] width 45 height 18
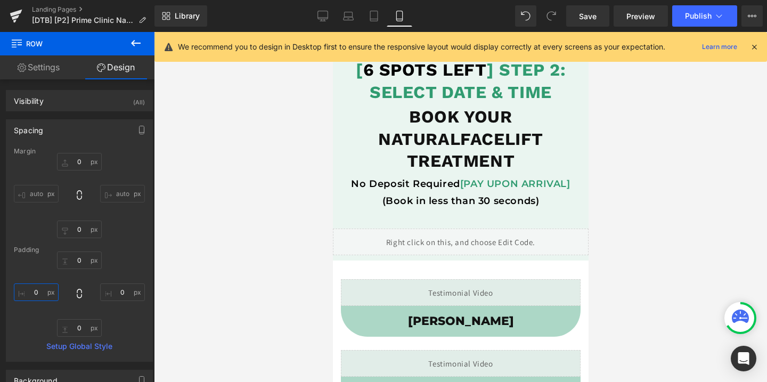
scroll to position [0, 0]
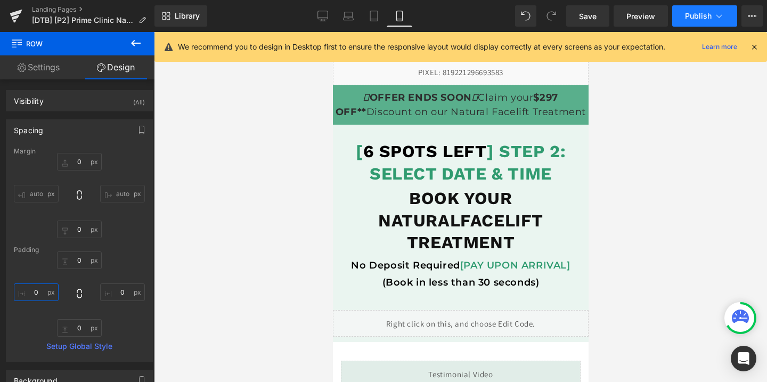
type input "0"
click at [698, 17] on span "Publish" at bounding box center [698, 16] width 27 height 9
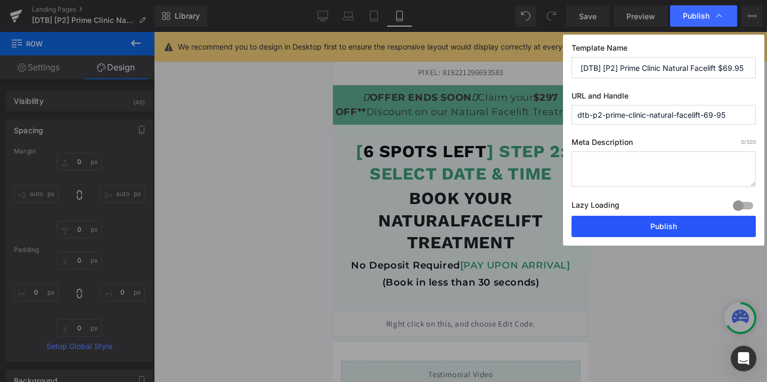
click at [634, 230] on button "Publish" at bounding box center [663, 226] width 184 height 21
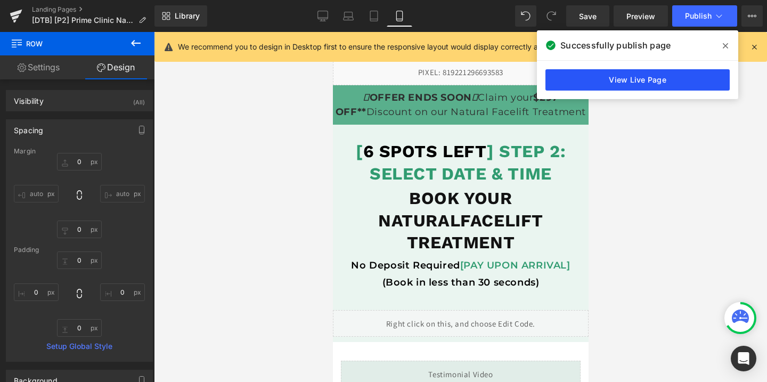
click at [582, 77] on link "View Live Page" at bounding box center [637, 79] width 184 height 21
